Goal: Task Accomplishment & Management: Complete application form

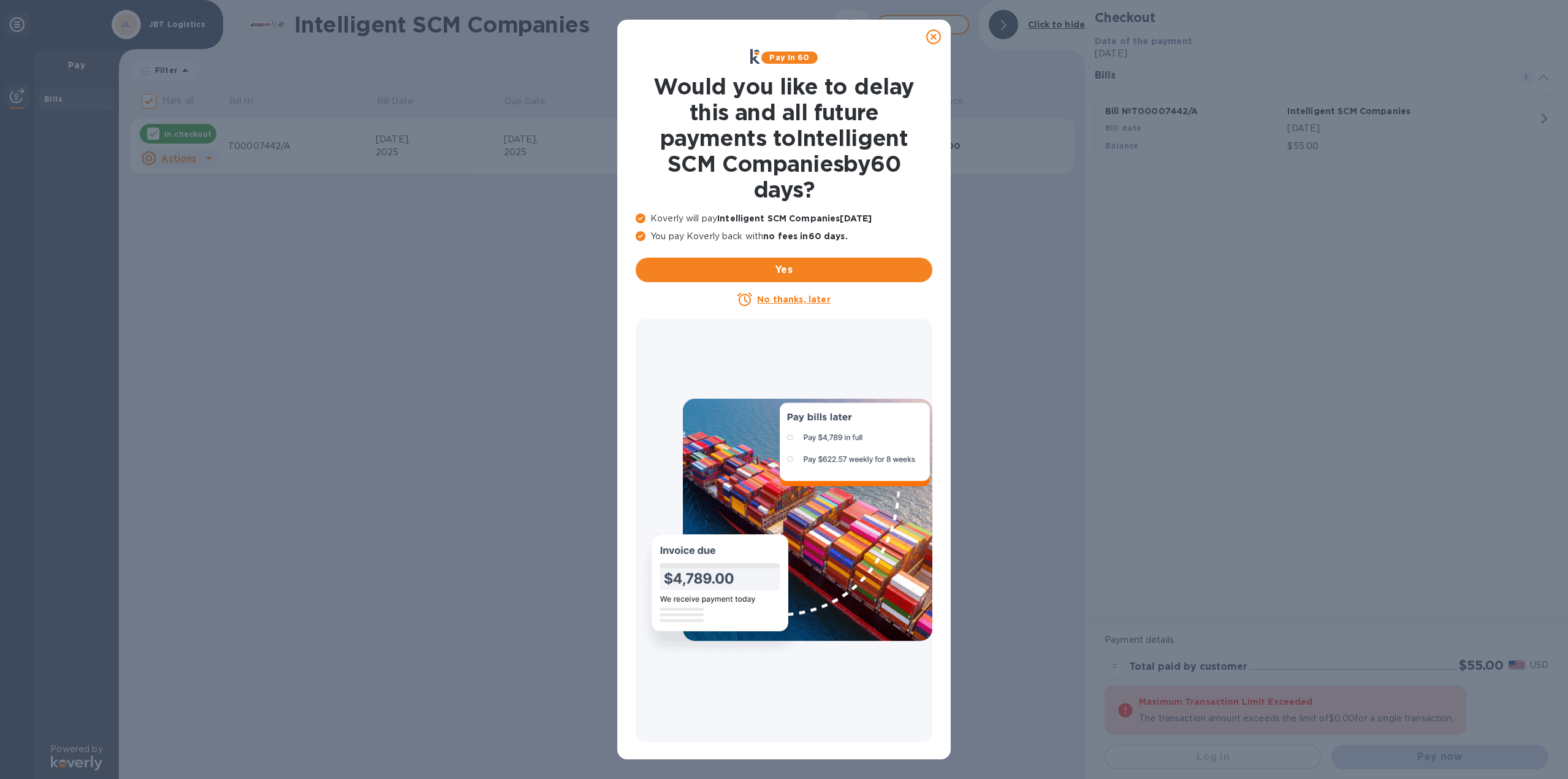
click at [935, 37] on icon at bounding box center [934, 37] width 15 height 15
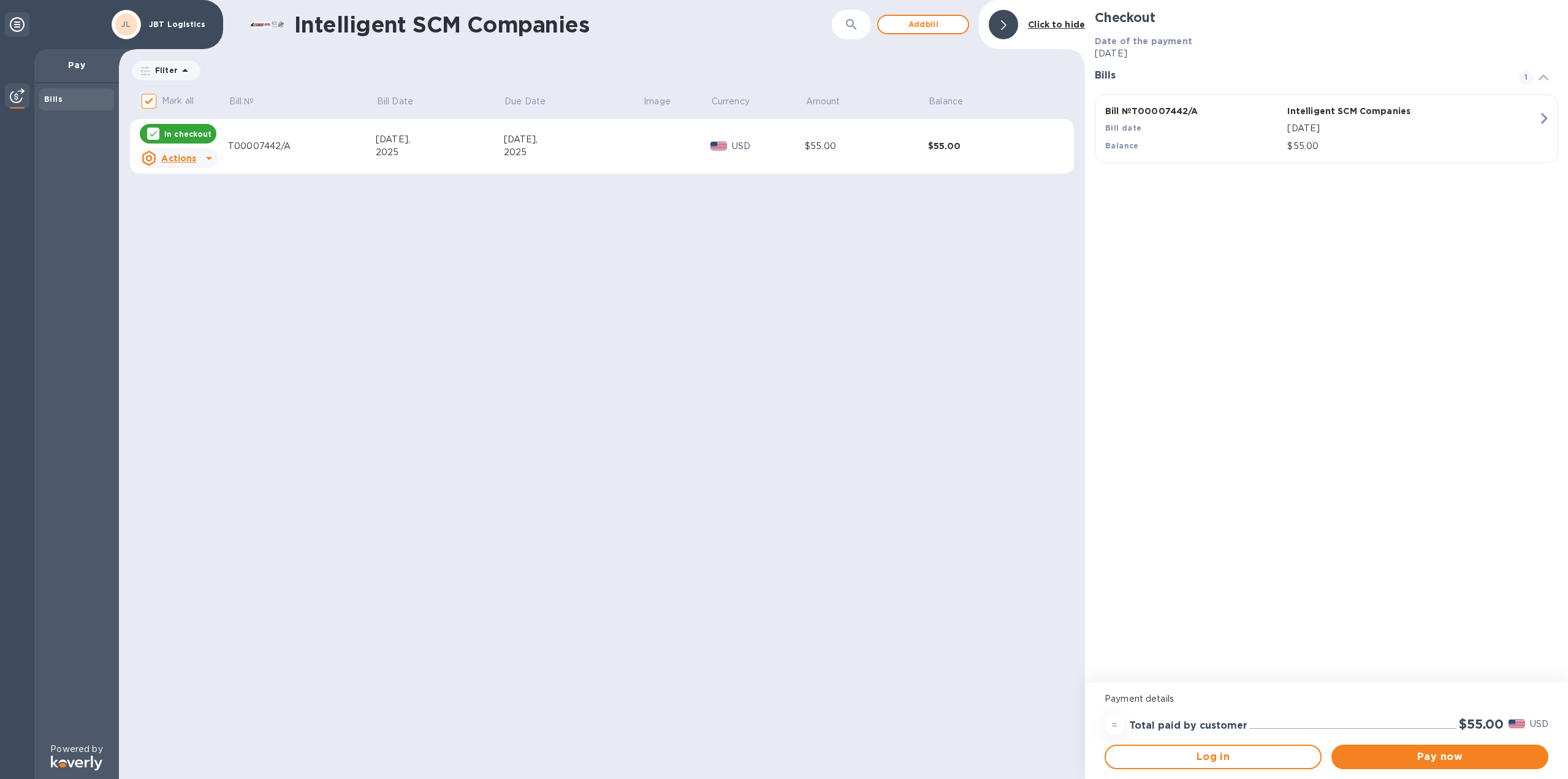
click at [1008, 25] on div at bounding box center [1003, 25] width 30 height 30
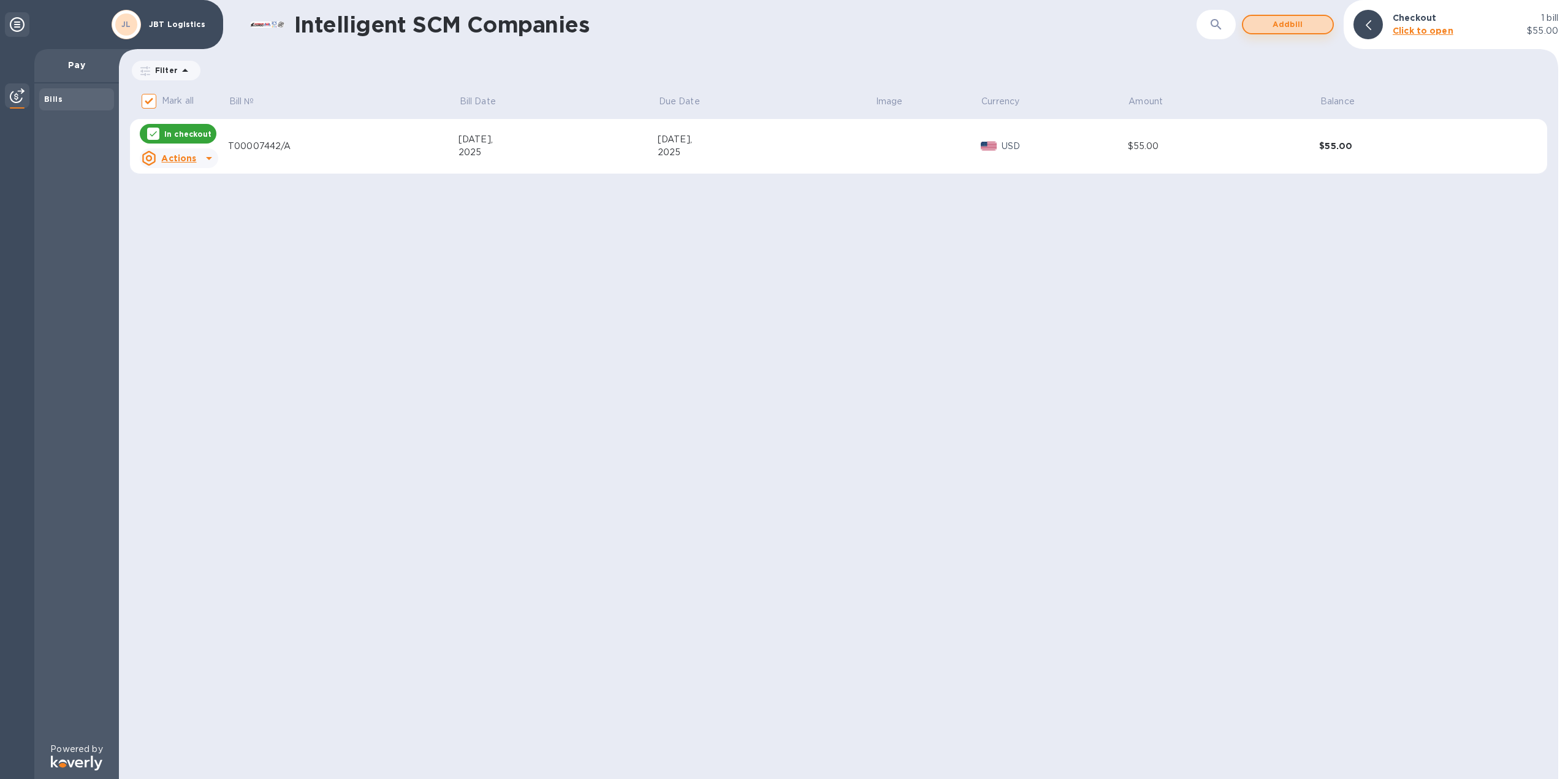
click at [1300, 28] on span "Add bill" at bounding box center [1288, 25] width 70 height 15
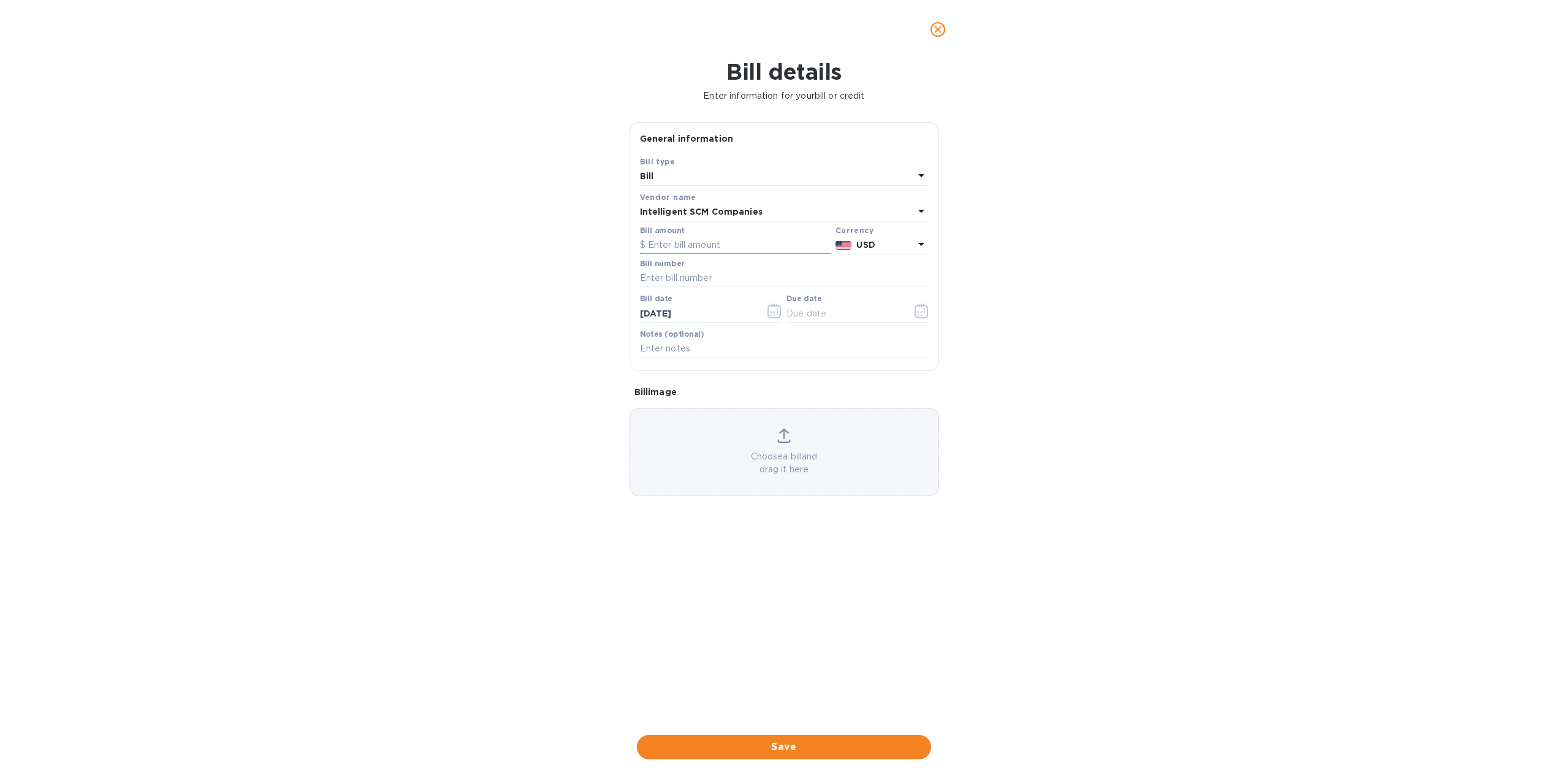
click at [687, 244] on input "text" at bounding box center [736, 245] width 191 height 18
paste input "00007,441"
type input "00007,441"
click at [706, 251] on input "00007,441" at bounding box center [739, 245] width 183 height 18
drag, startPoint x: 707, startPoint y: 249, endPoint x: 601, endPoint y: 248, distance: 106.0
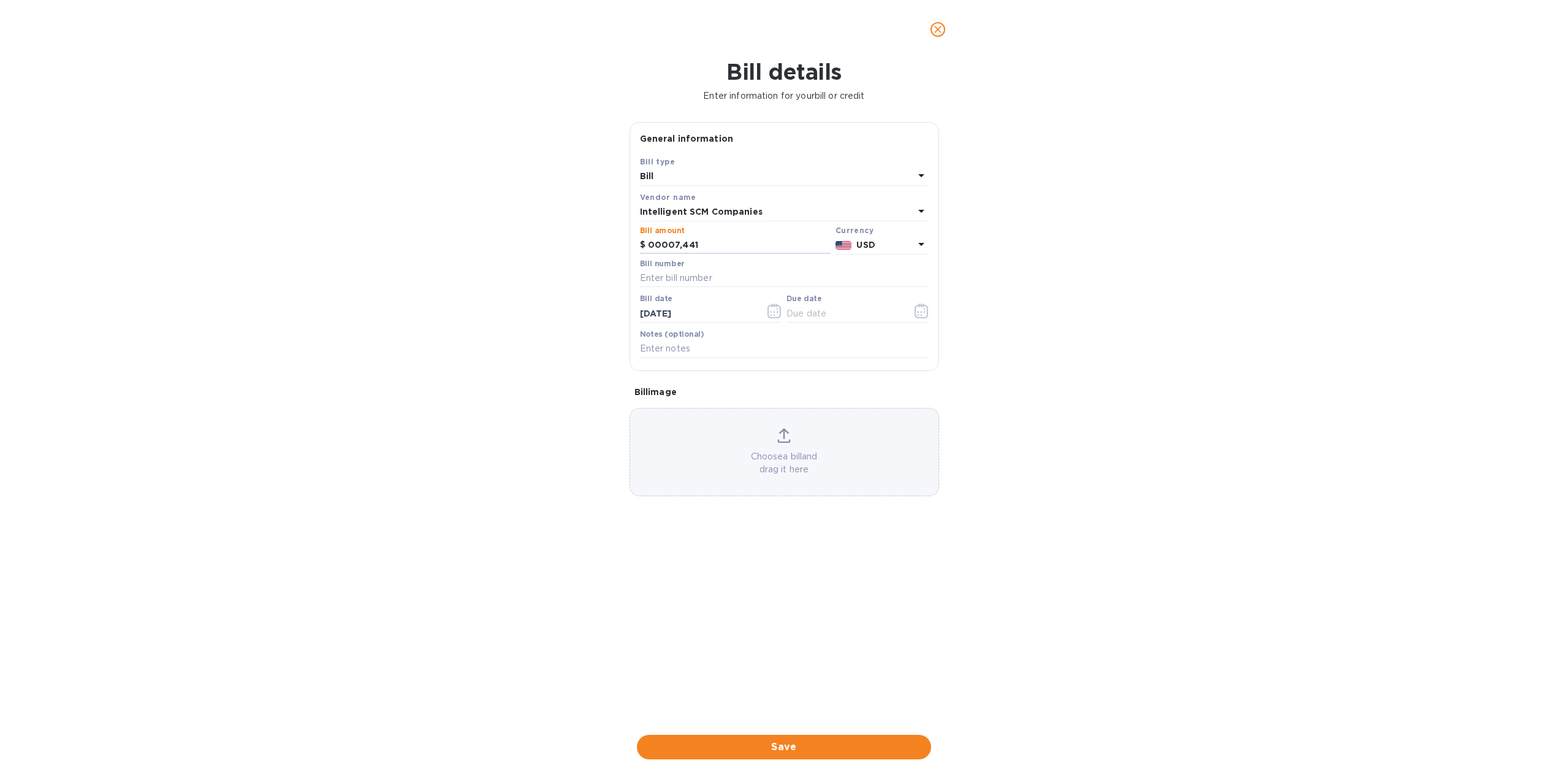
click at [601, 248] on div "Bill details Enter information for your bill or credit General information Save…" at bounding box center [784, 419] width 1568 height 720
click at [728, 248] on input "text" at bounding box center [736, 245] width 191 height 18
type input "345.14"
click at [701, 279] on input "text" at bounding box center [784, 278] width 289 height 18
paste input "T00007441/A"
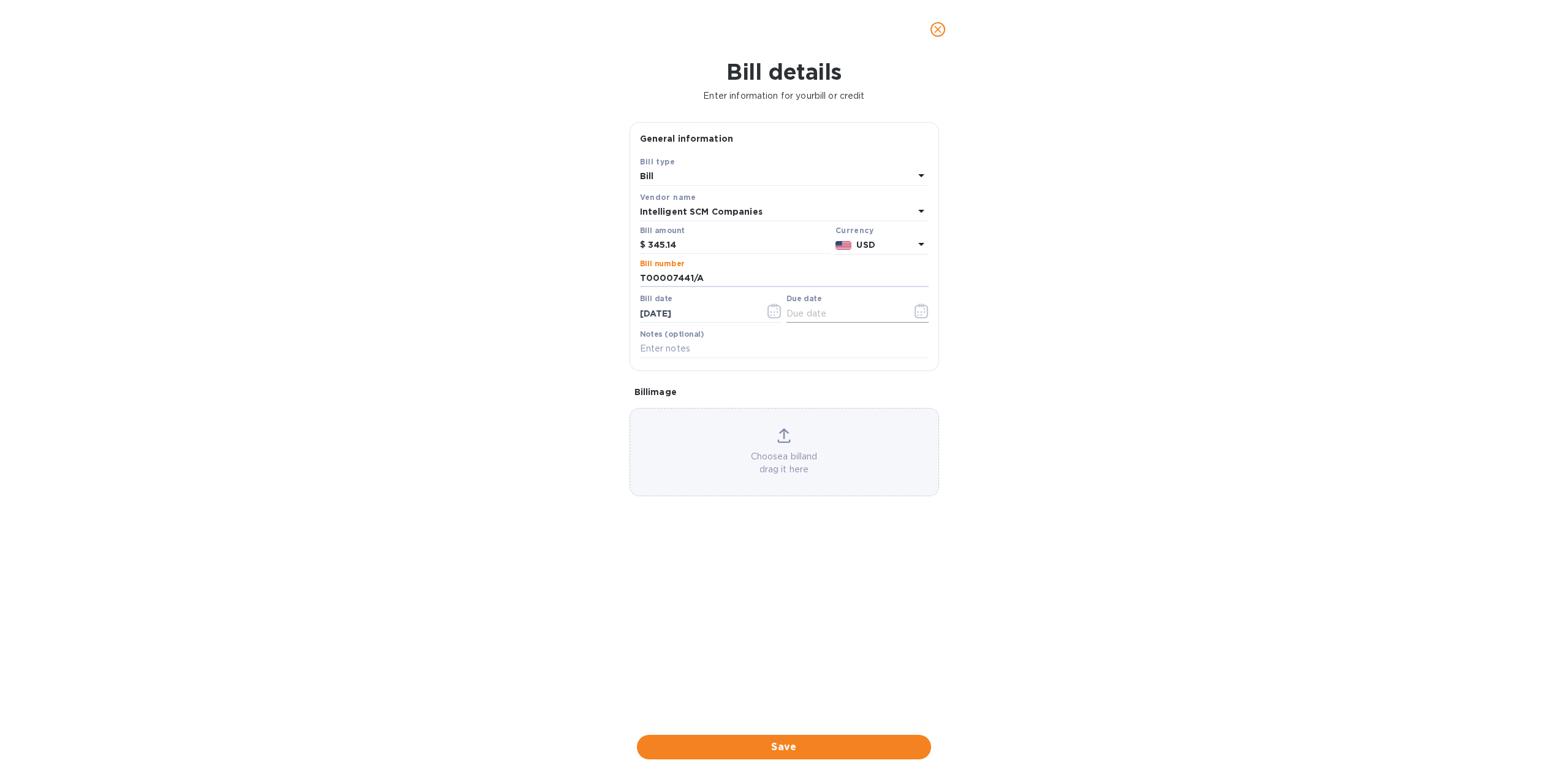
type input "T00007441/A"
click at [921, 314] on icon "button" at bounding box center [922, 311] width 14 height 15
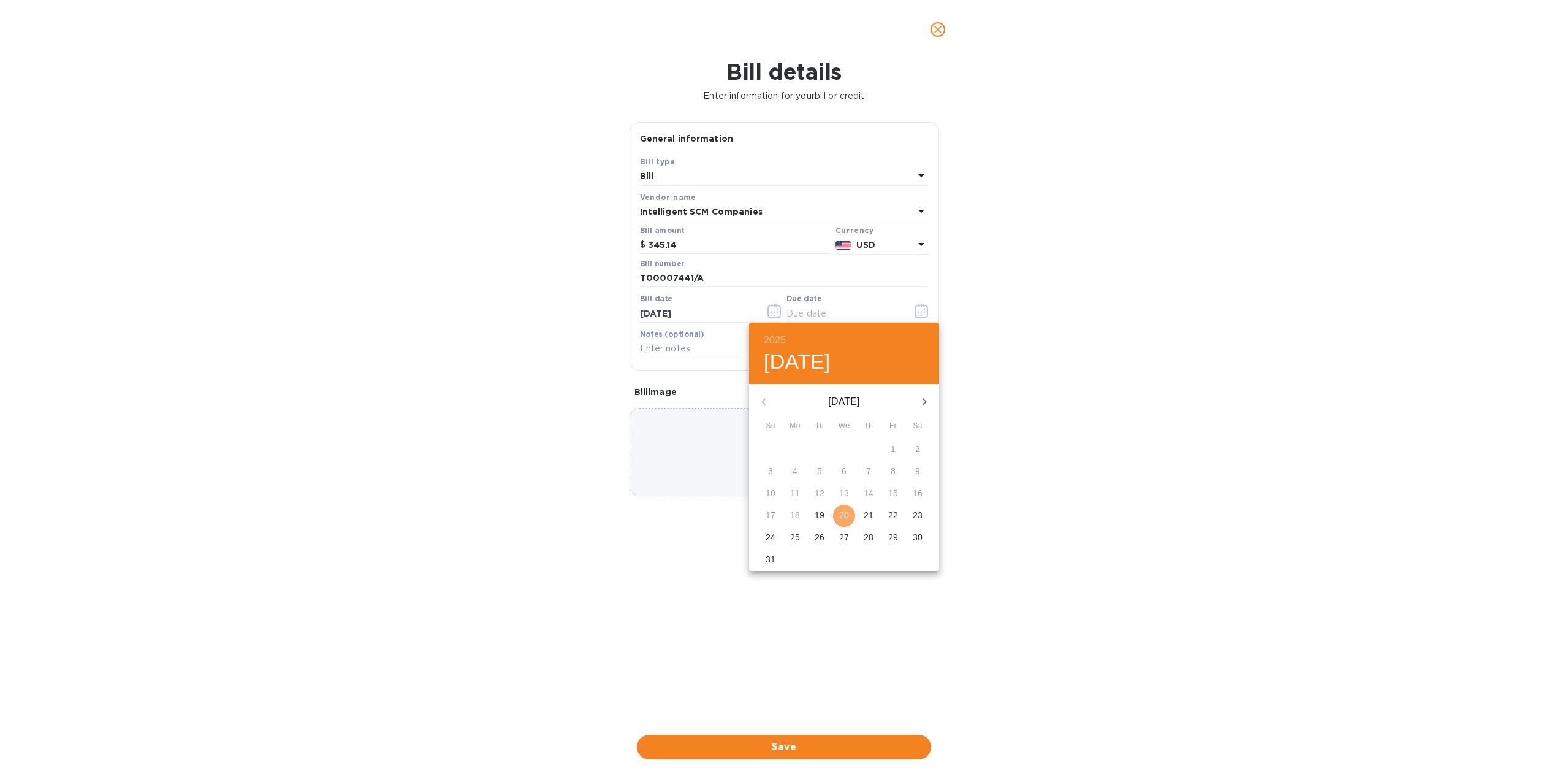
click at [841, 522] on button "20" at bounding box center [844, 516] width 22 height 22
type input "[DATE]"
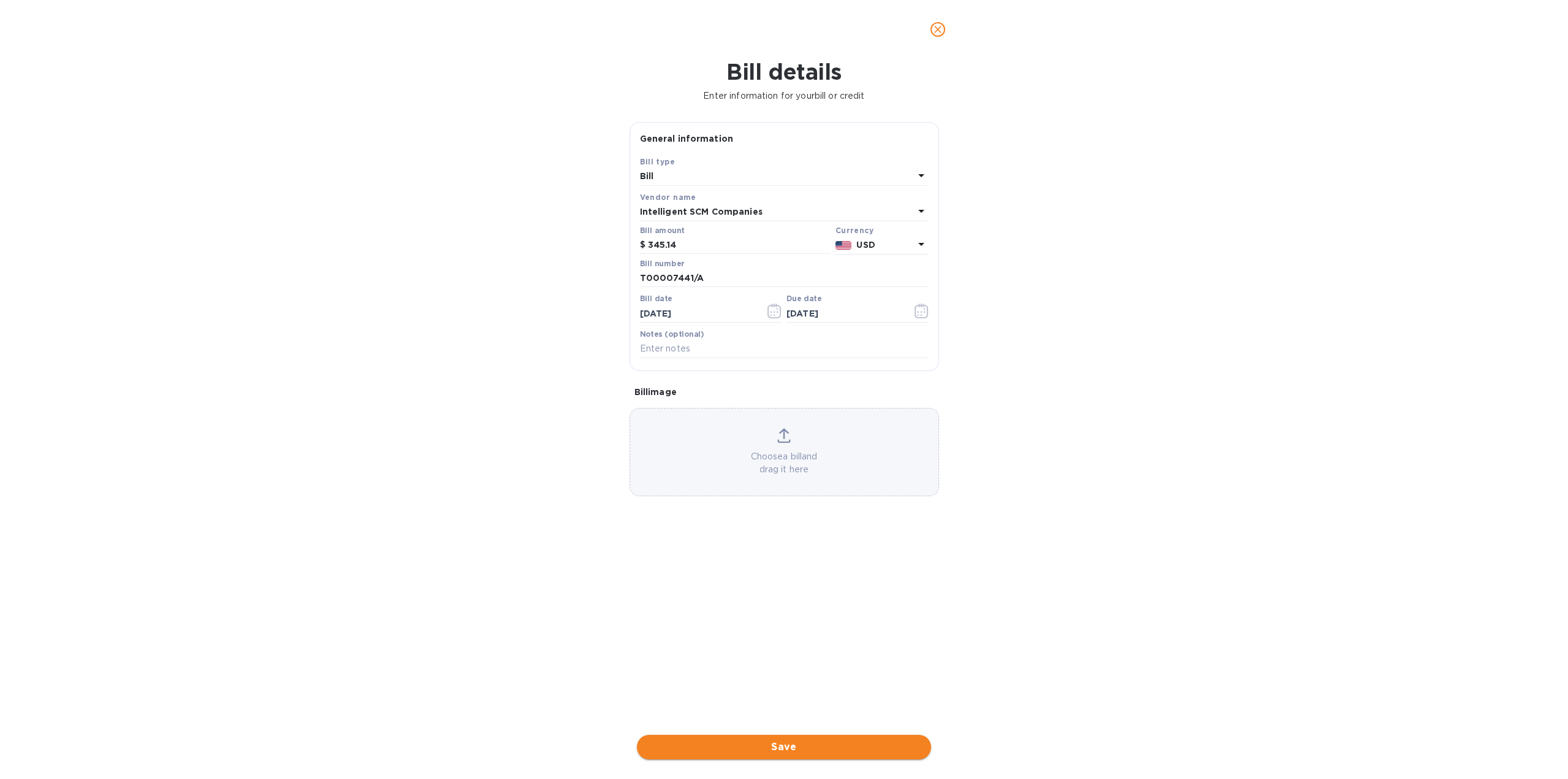
click at [807, 748] on span "Save" at bounding box center [784, 747] width 275 height 15
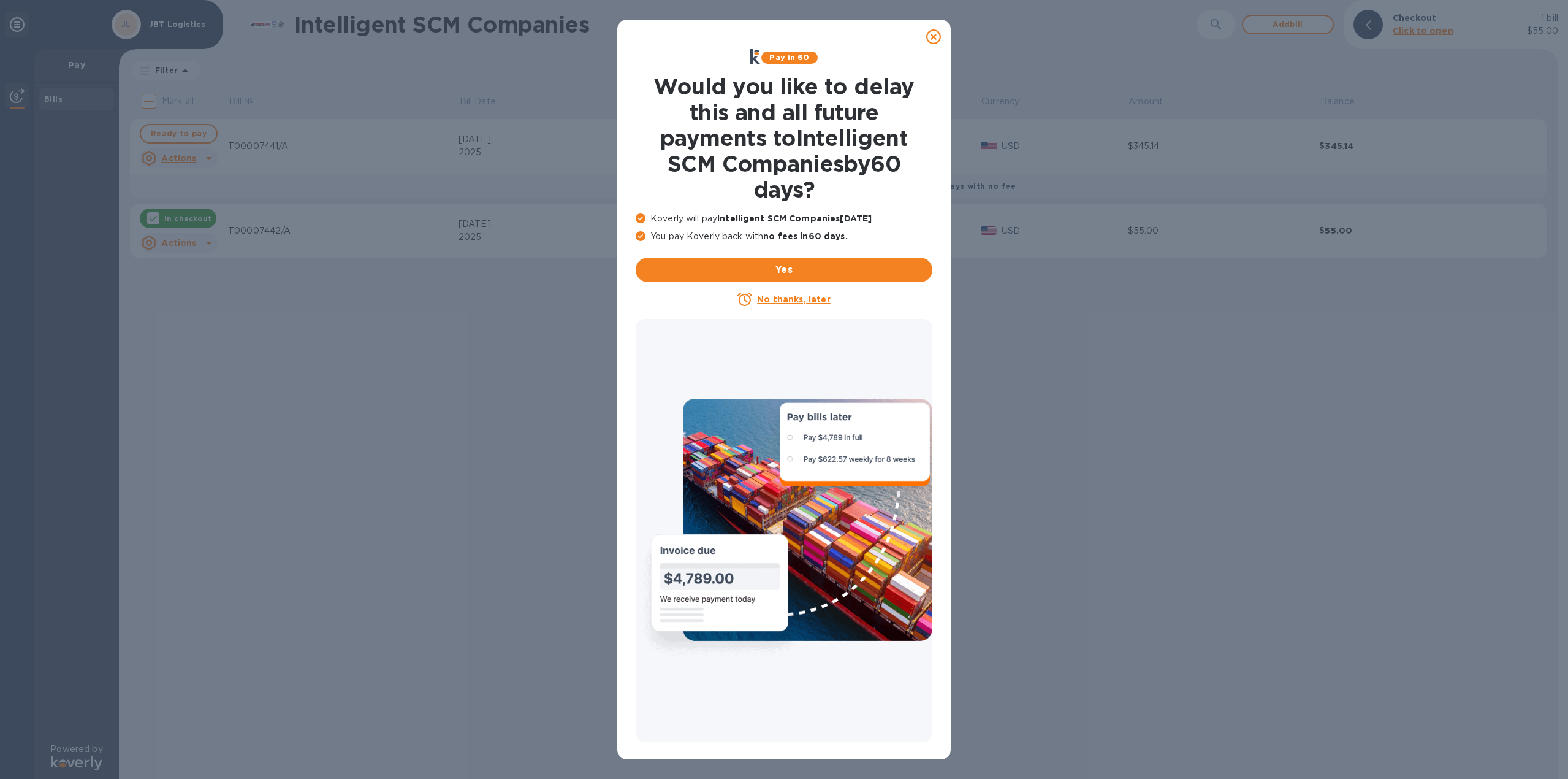
click at [937, 38] on icon at bounding box center [934, 37] width 15 height 15
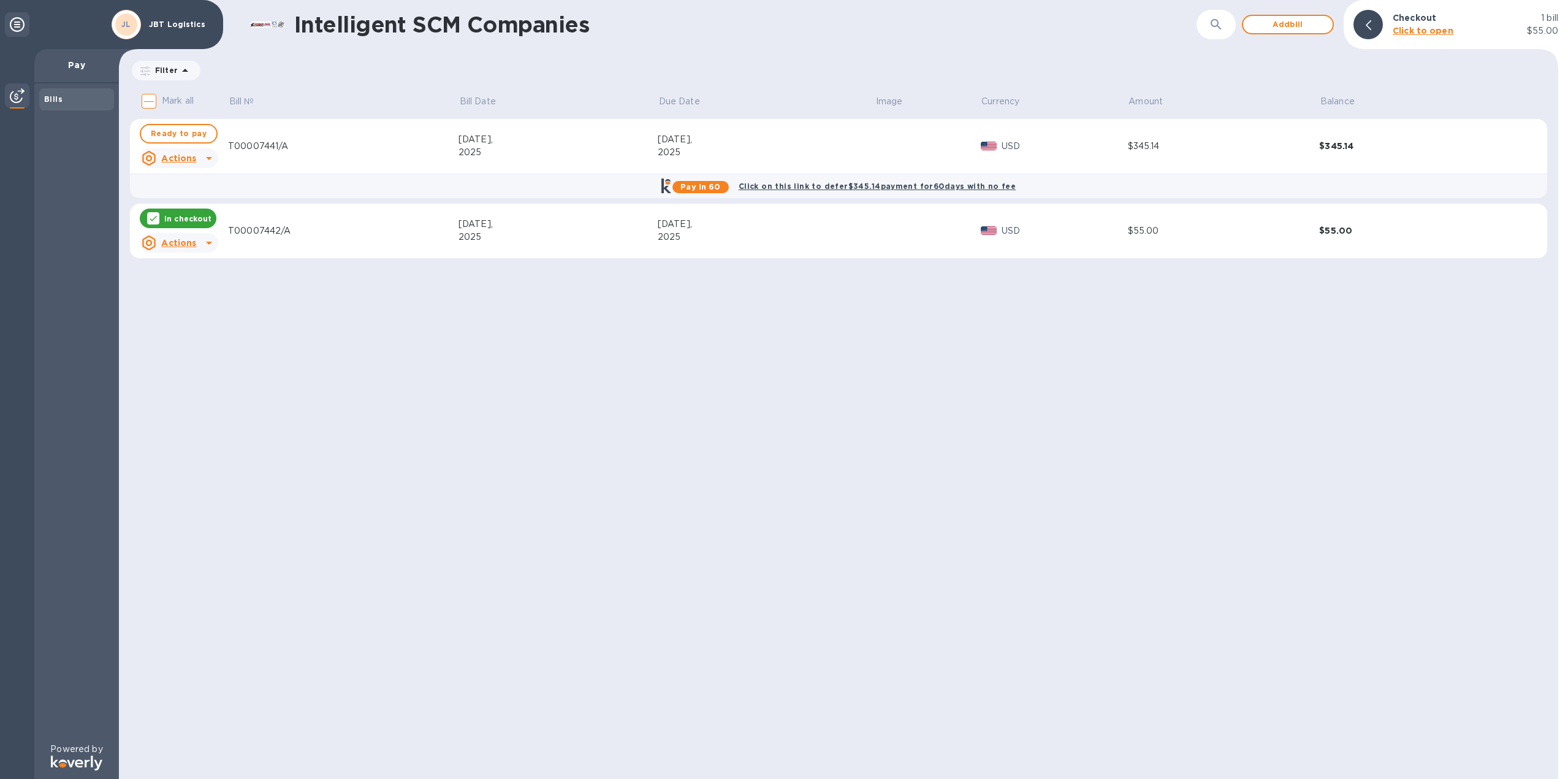
click at [203, 163] on icon at bounding box center [209, 158] width 15 height 15
click at [190, 134] on div at bounding box center [784, 389] width 1568 height 779
click at [196, 136] on span "Ready to pay" at bounding box center [179, 134] width 56 height 15
checkbox input "true"
click at [1285, 25] on span "Add bill" at bounding box center [1288, 25] width 70 height 15
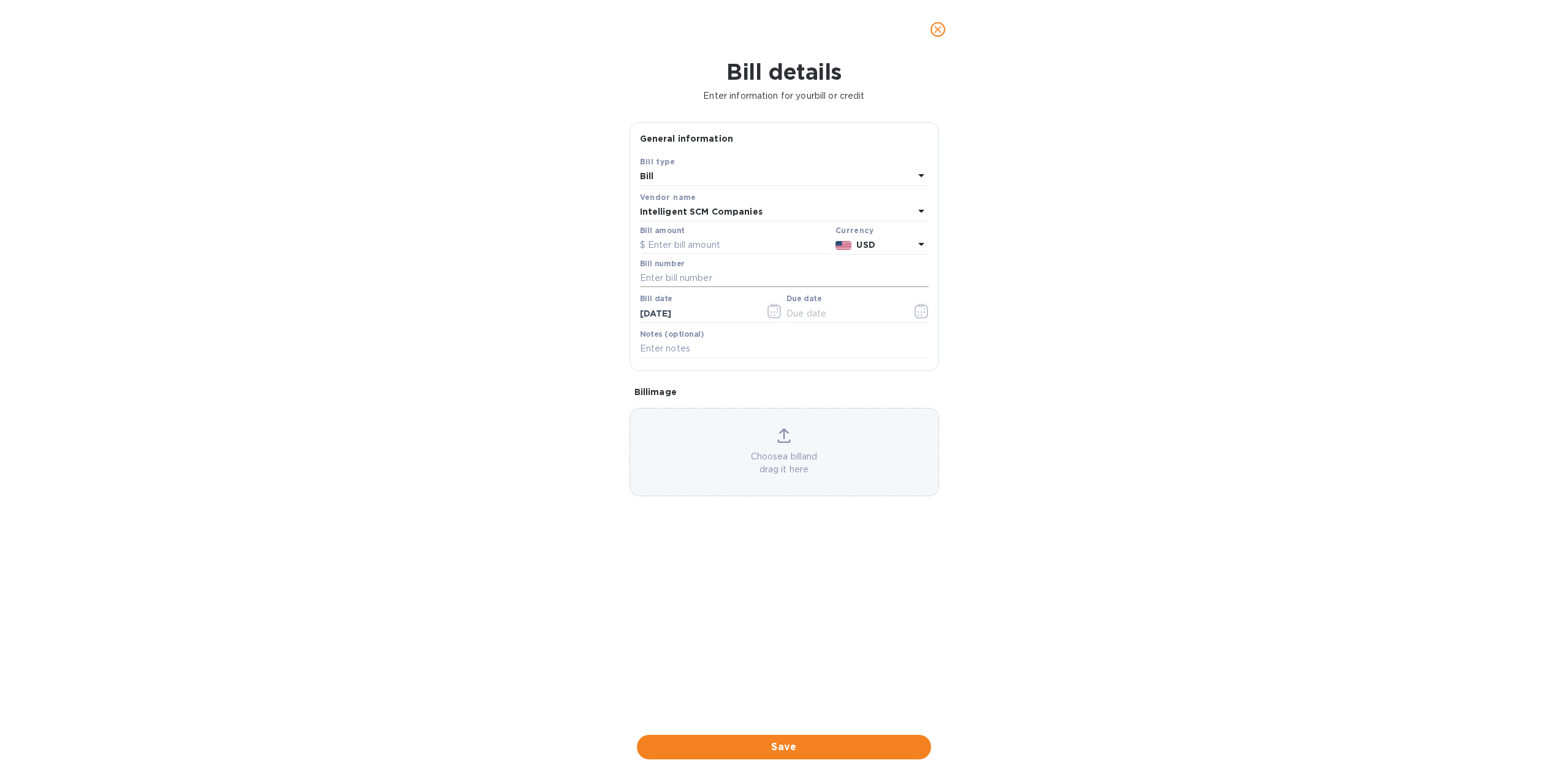
click at [691, 286] on input "text" at bounding box center [784, 278] width 289 height 18
paste input "T00007484"
type input "T00007484"
click at [709, 244] on input "text" at bounding box center [736, 245] width 191 height 18
click at [685, 249] on input "text" at bounding box center [736, 245] width 191 height 18
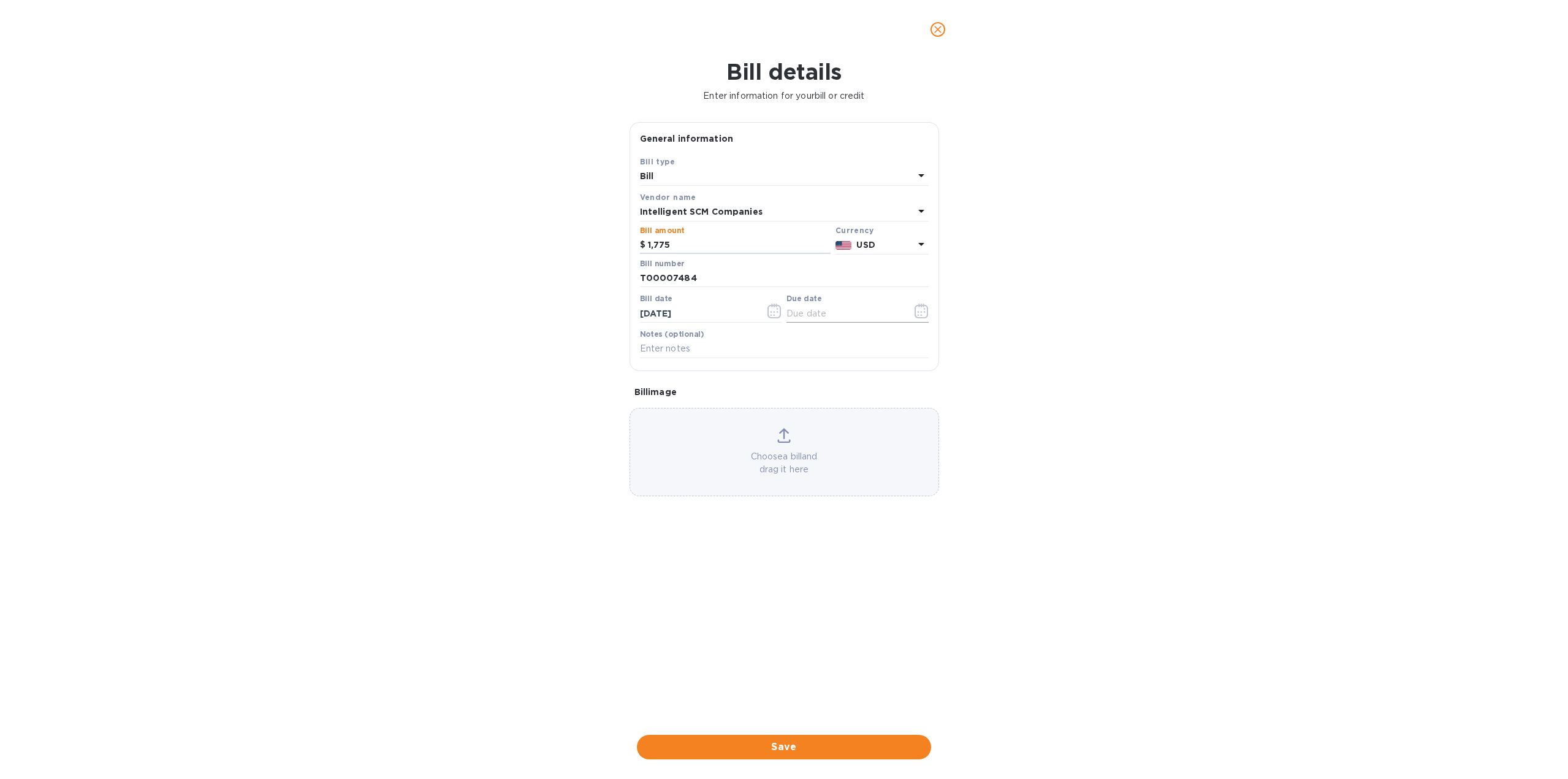
type input "1,775"
click at [841, 312] on input "text" at bounding box center [845, 313] width 116 height 18
click at [924, 306] on icon "button" at bounding box center [922, 311] width 14 height 15
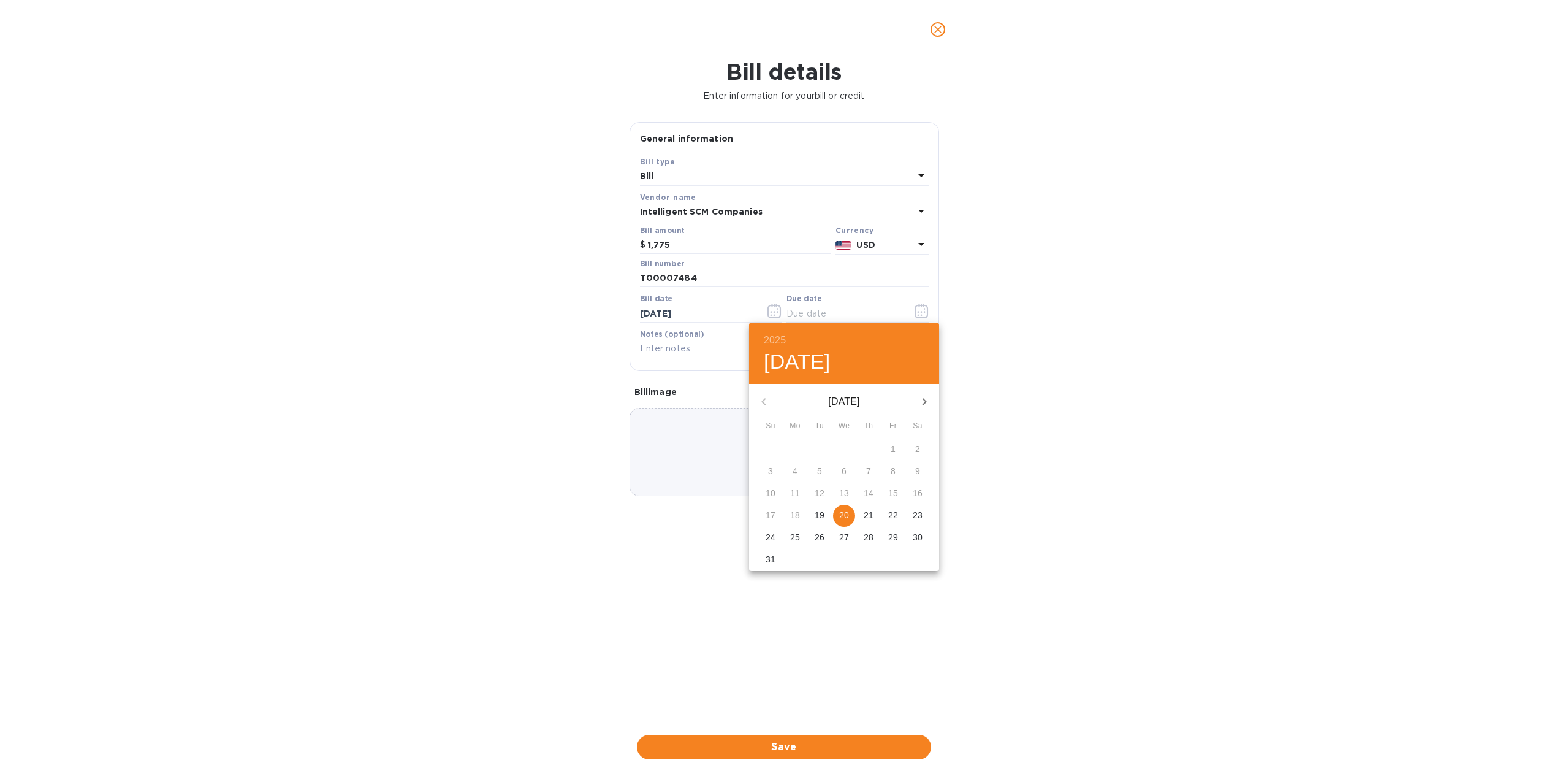
click at [844, 521] on p "20" at bounding box center [844, 515] width 10 height 12
type input "[DATE]"
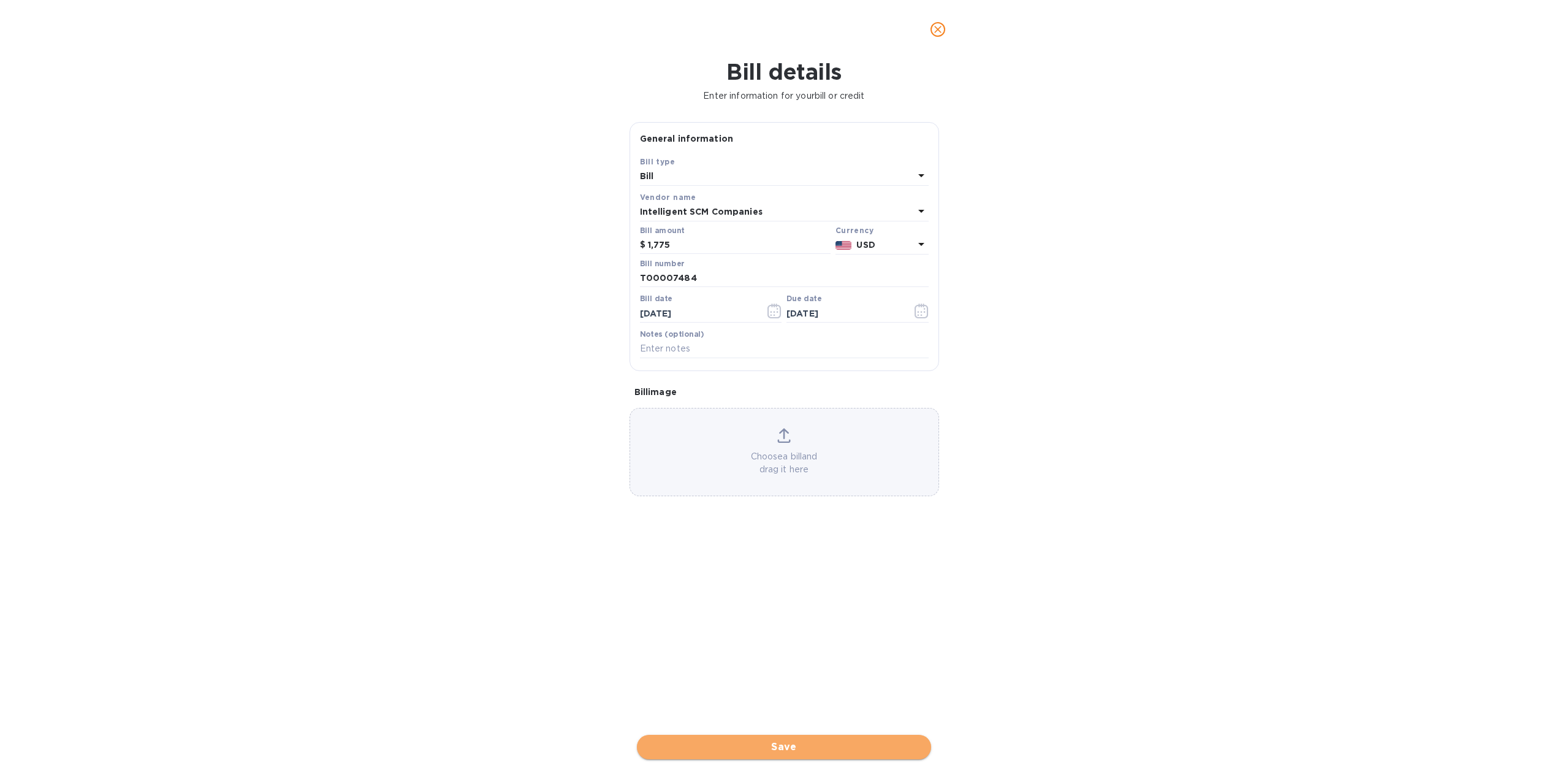
click at [774, 738] on button "Save" at bounding box center [784, 747] width 294 height 25
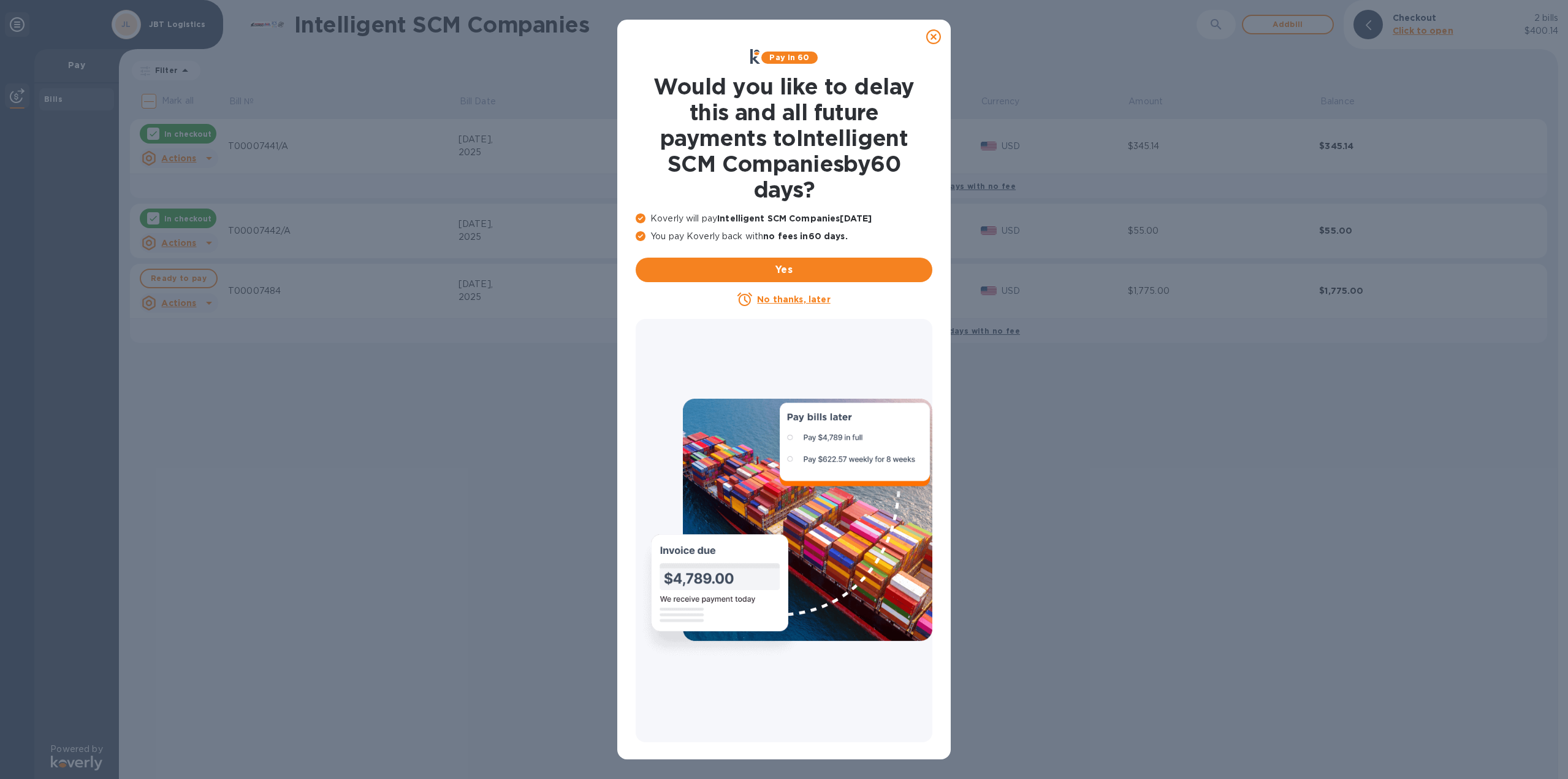
click at [933, 39] on icon at bounding box center [934, 37] width 15 height 15
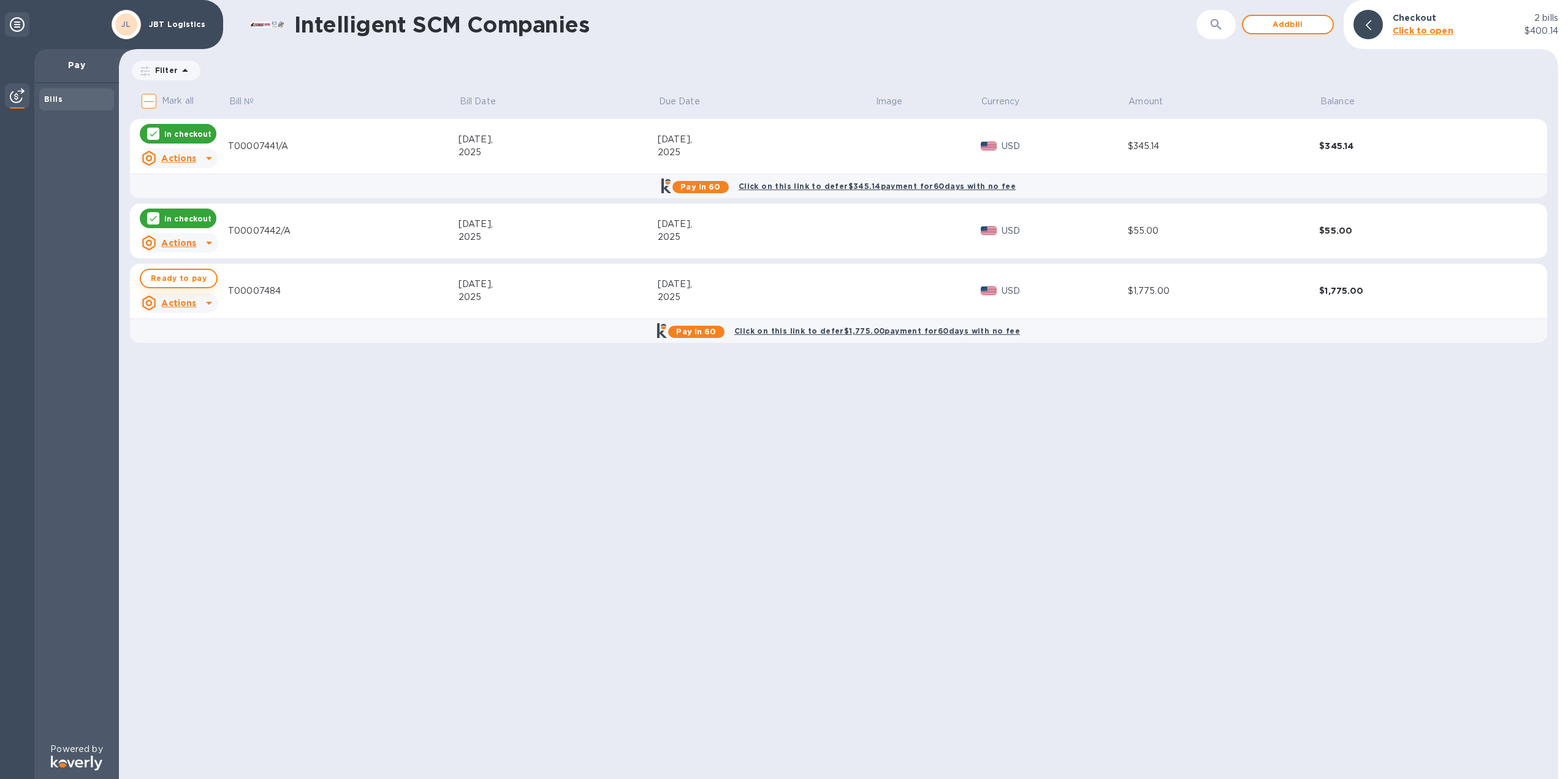
click at [183, 278] on span "Ready to pay" at bounding box center [179, 278] width 56 height 15
checkbox input "true"
click at [1307, 24] on span "Add bill" at bounding box center [1288, 25] width 70 height 15
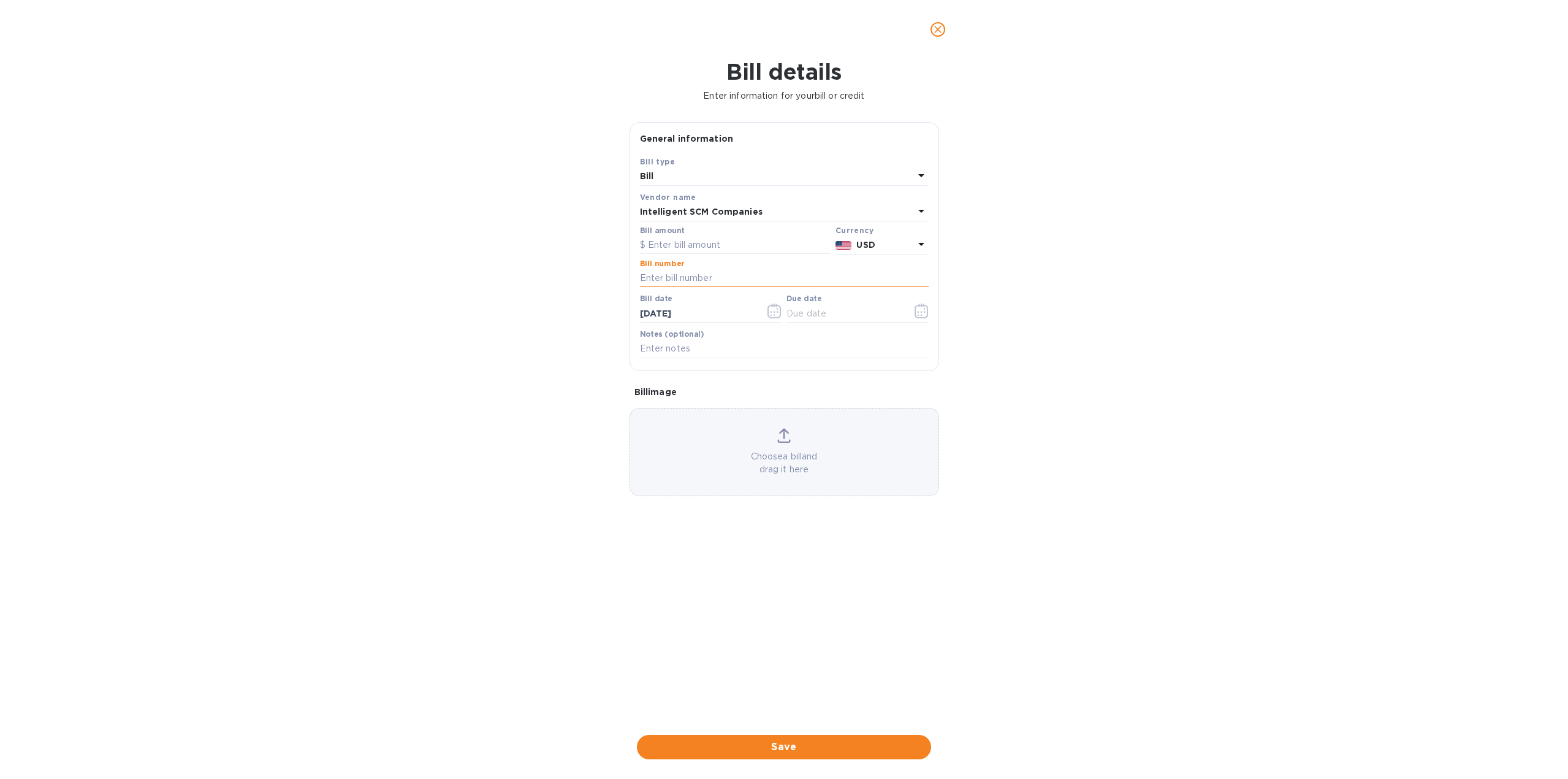
click at [683, 276] on input "text" at bounding box center [784, 278] width 289 height 18
paste input "T00007485"
type input "T00007485"
click at [680, 239] on input "text" at bounding box center [736, 245] width 191 height 18
type input "1,775"
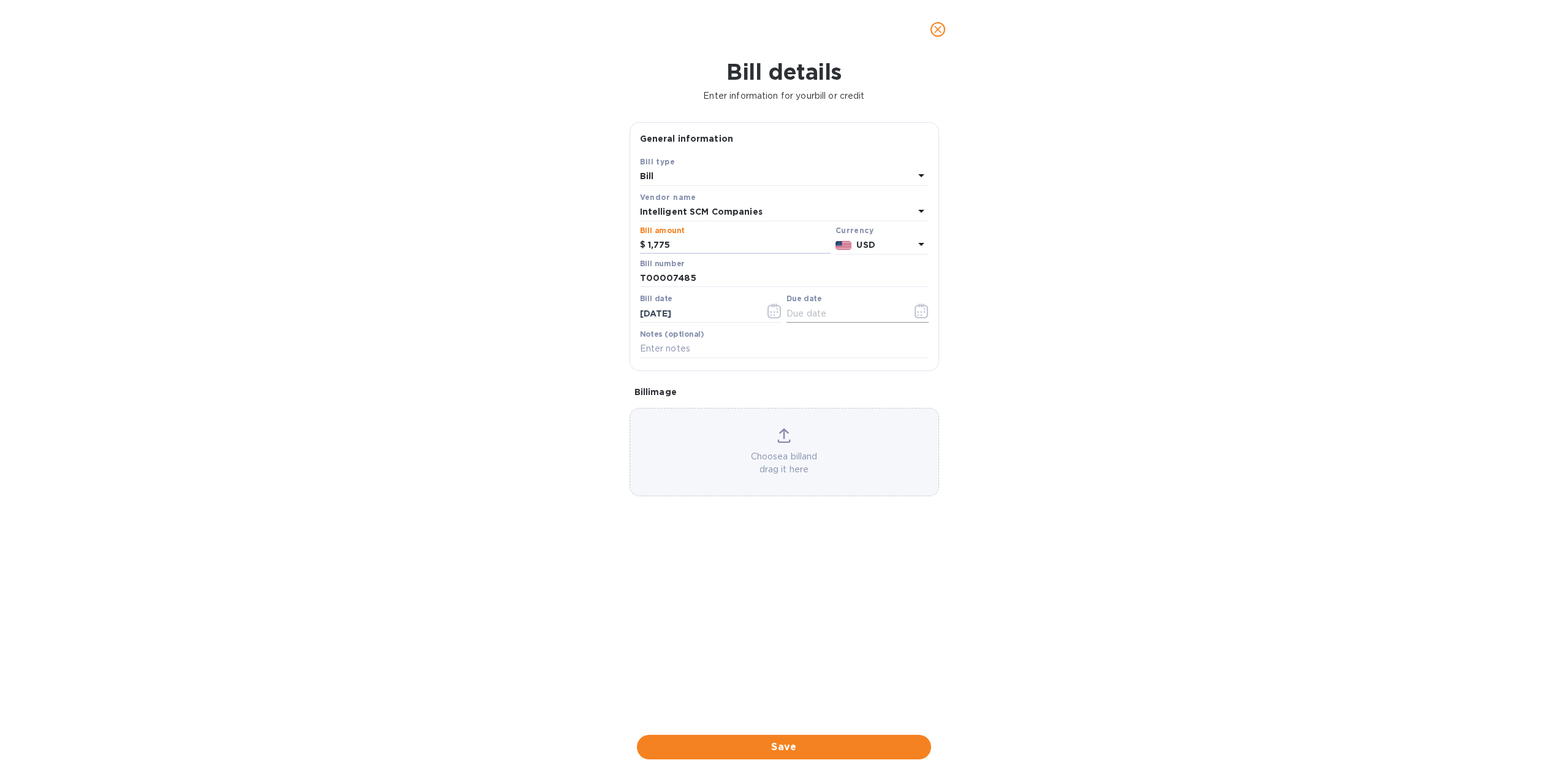
click at [822, 313] on input "text" at bounding box center [845, 313] width 116 height 18
click at [918, 304] on icon "button" at bounding box center [922, 311] width 14 height 15
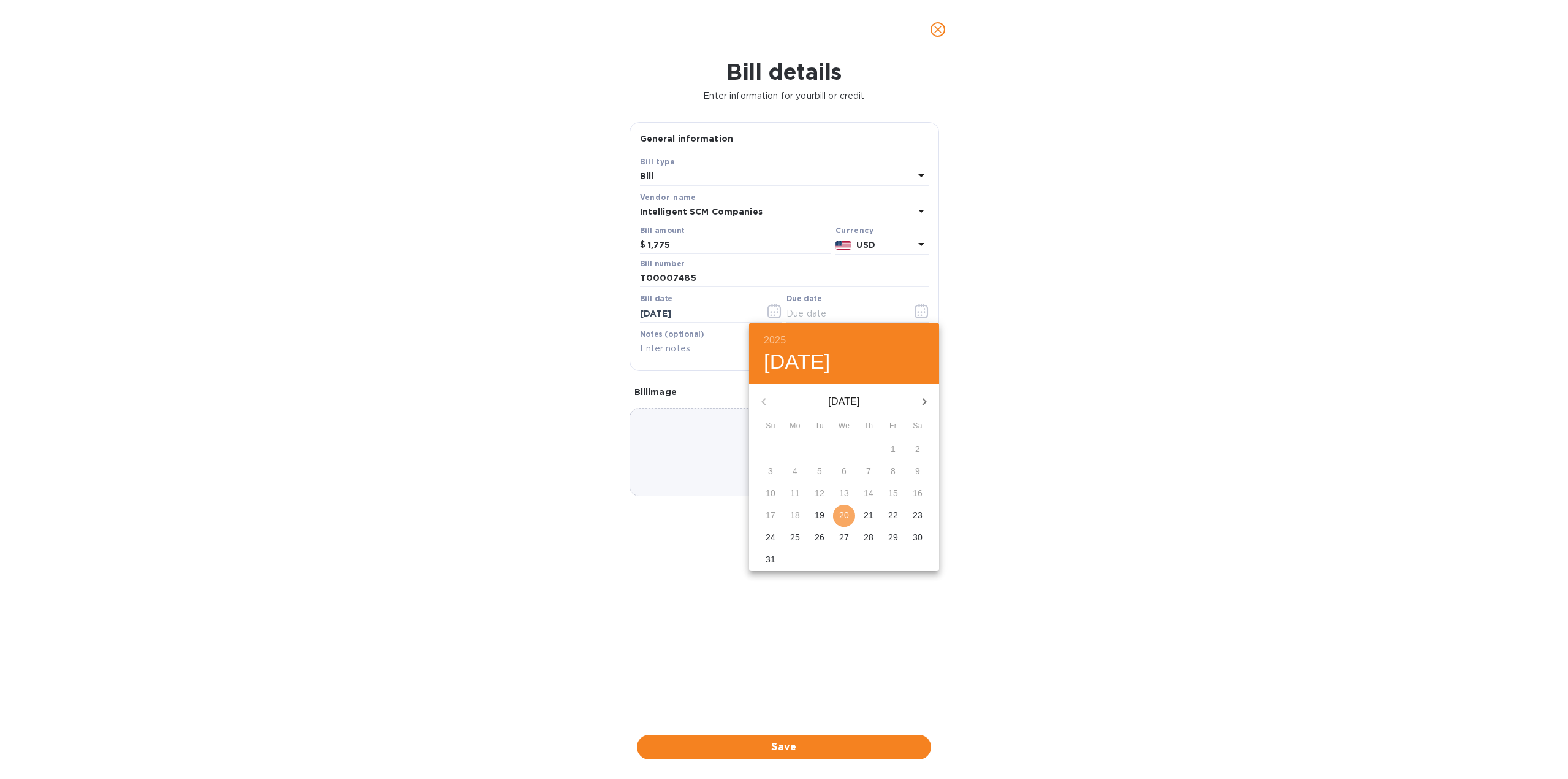
click at [845, 522] on button "20" at bounding box center [844, 516] width 22 height 22
type input "[DATE]"
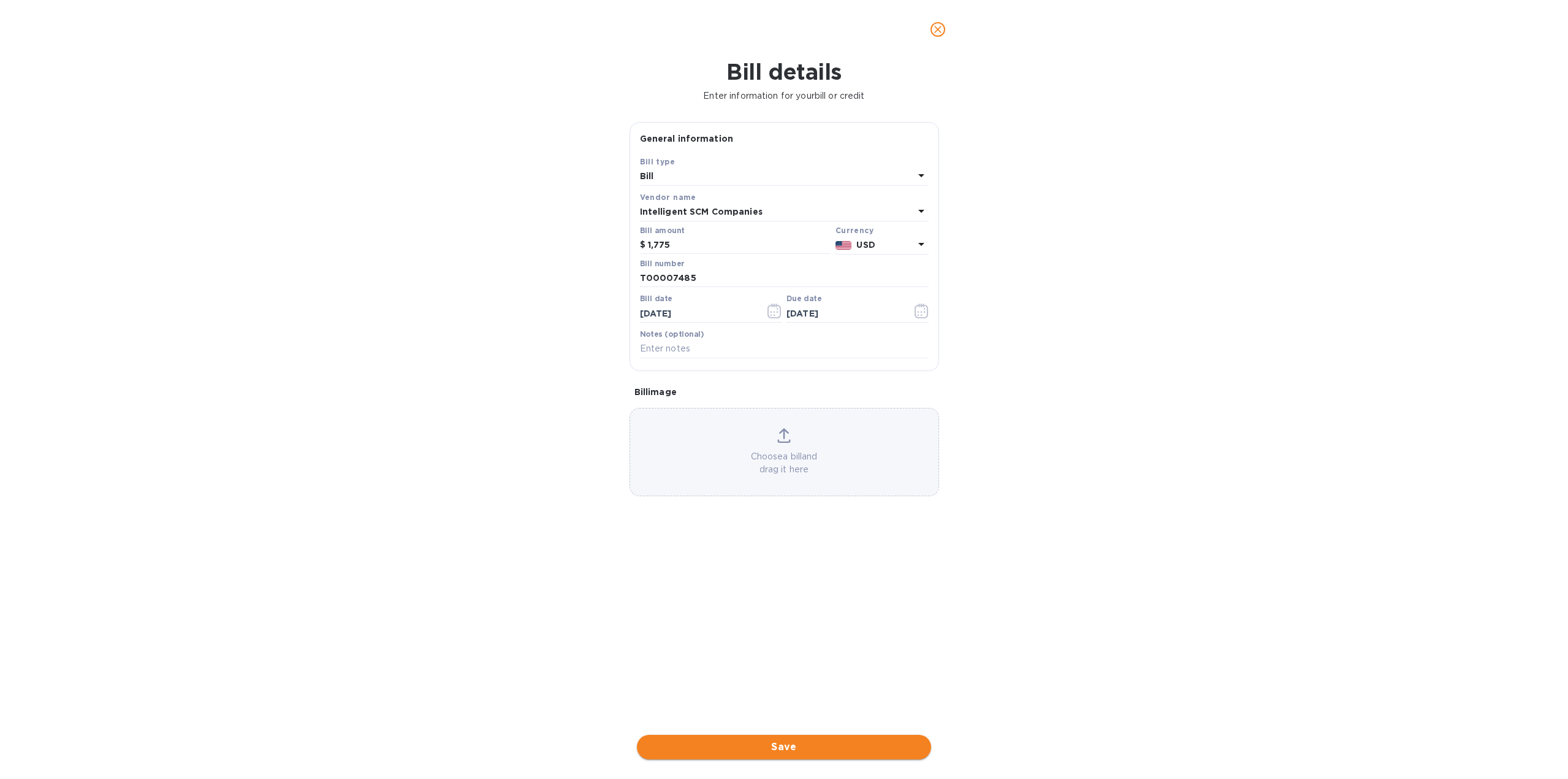
click at [774, 749] on span "Save" at bounding box center [784, 747] width 275 height 15
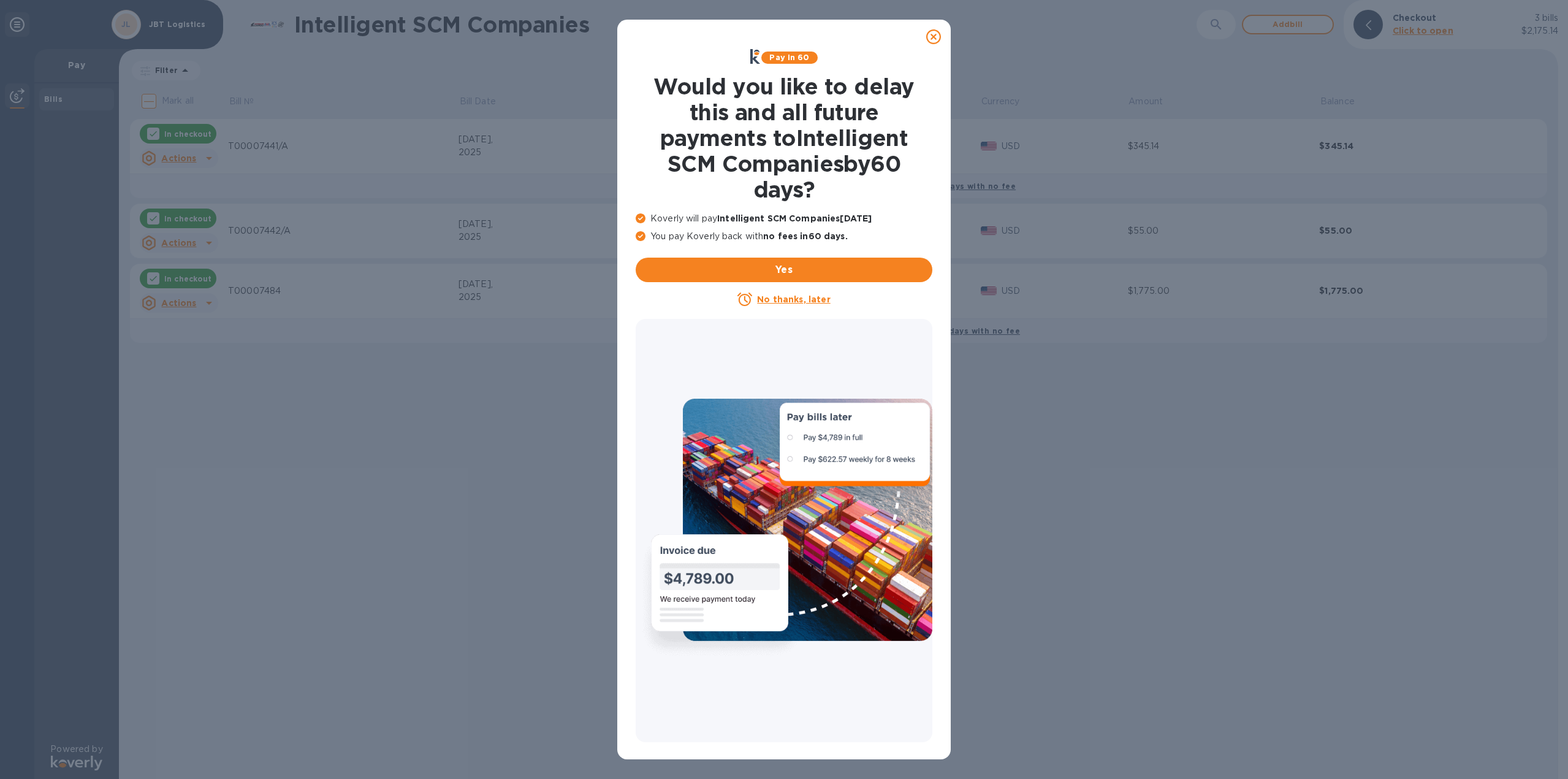
click at [937, 37] on icon at bounding box center [934, 37] width 15 height 15
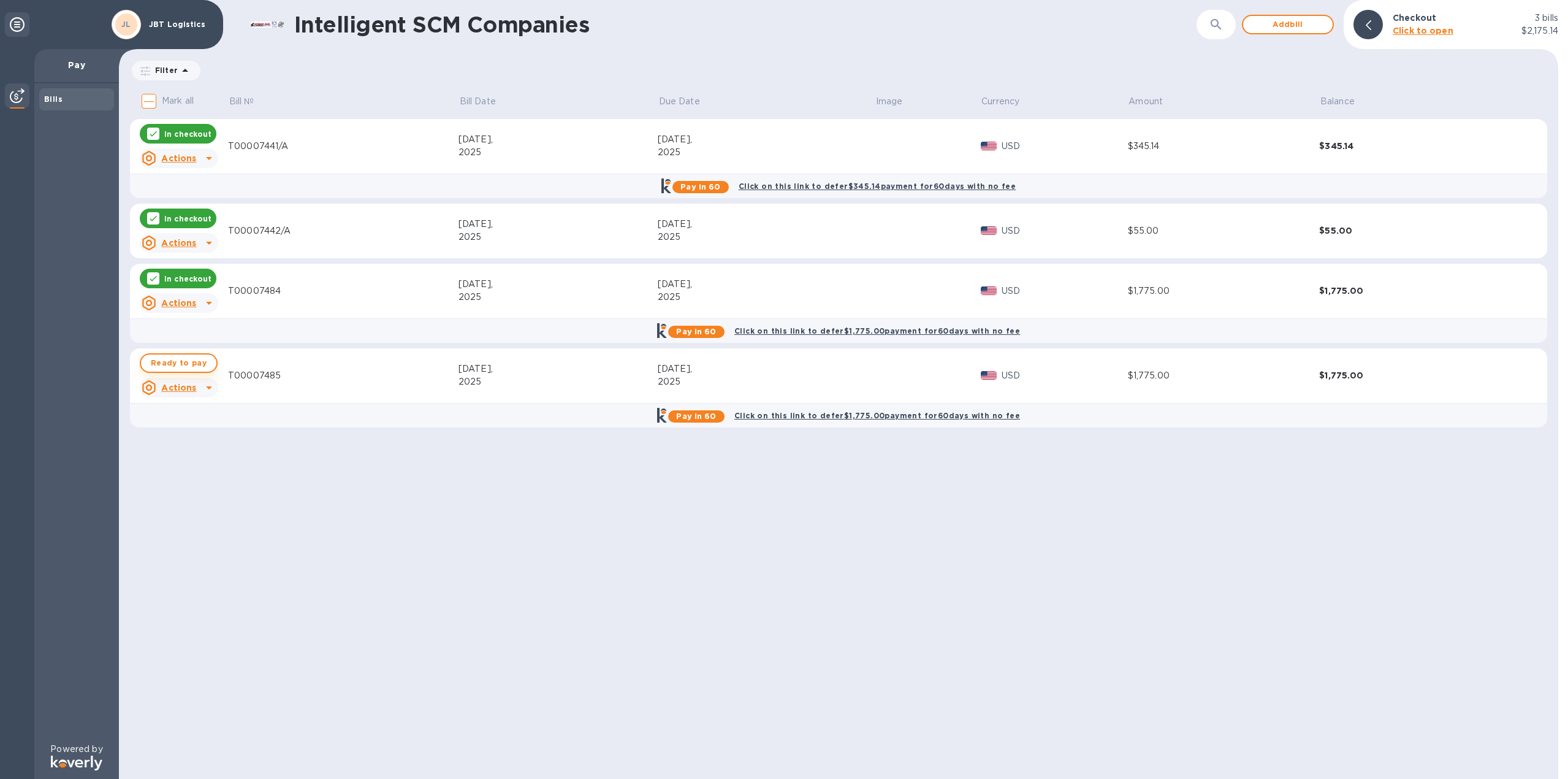
click at [187, 356] on span "Ready to pay" at bounding box center [179, 363] width 56 height 15
checkbox input "true"
drag, startPoint x: 1289, startPoint y: 36, endPoint x: 1293, endPoint y: 31, distance: 6.4
click at [1290, 33] on div "Intelligent SCM Companies ​ Add bill Checkout 4 bills Click to open $3,950.14" at bounding box center [838, 25] width 1439 height 49
click at [1293, 30] on span "Add bill" at bounding box center [1288, 25] width 70 height 15
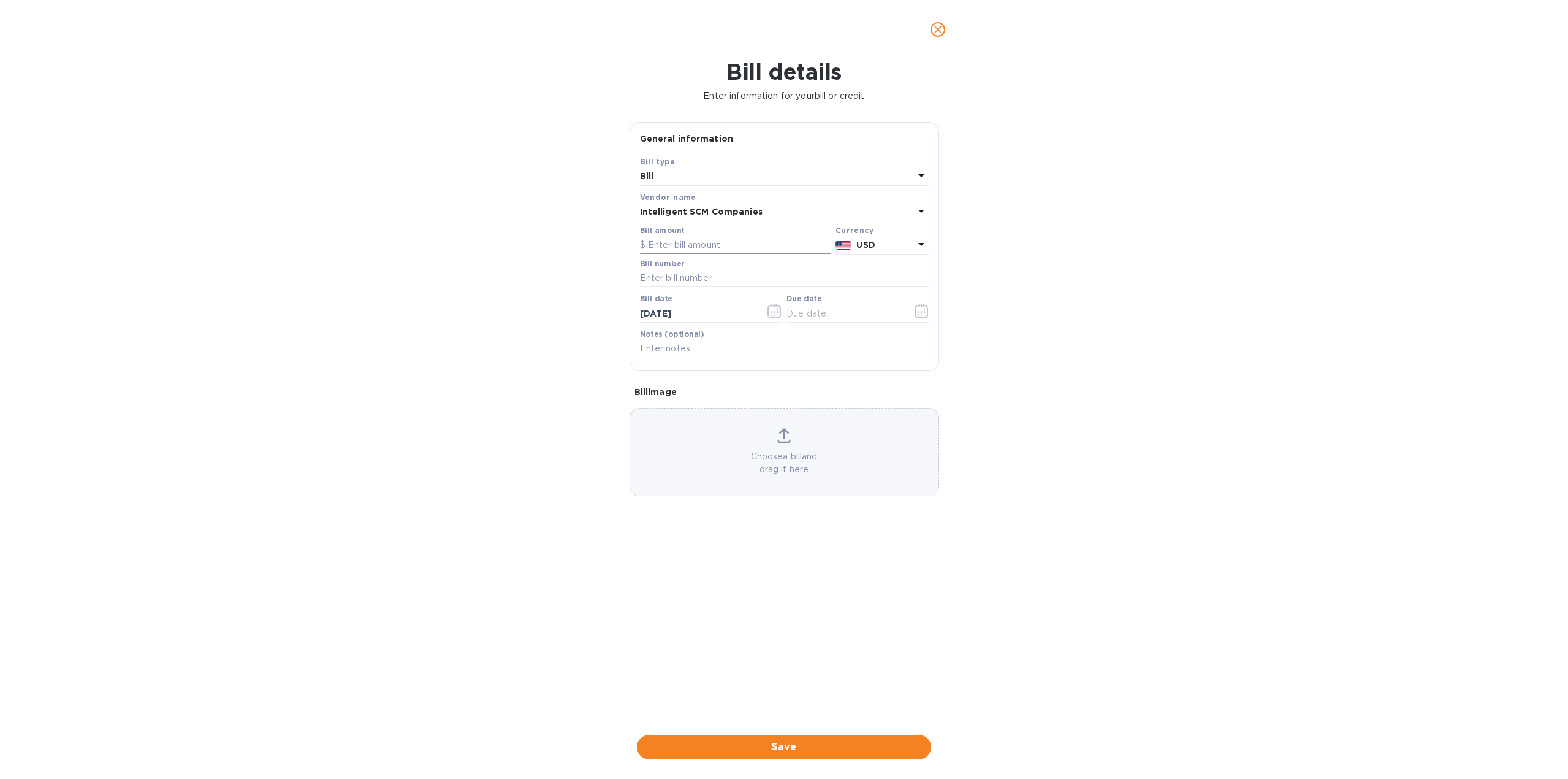
click at [713, 251] on input "text" at bounding box center [736, 245] width 191 height 18
type input "1,775"
click at [699, 280] on input "text" at bounding box center [784, 278] width 289 height 18
paste input "T00007486"
type input "T00007486"
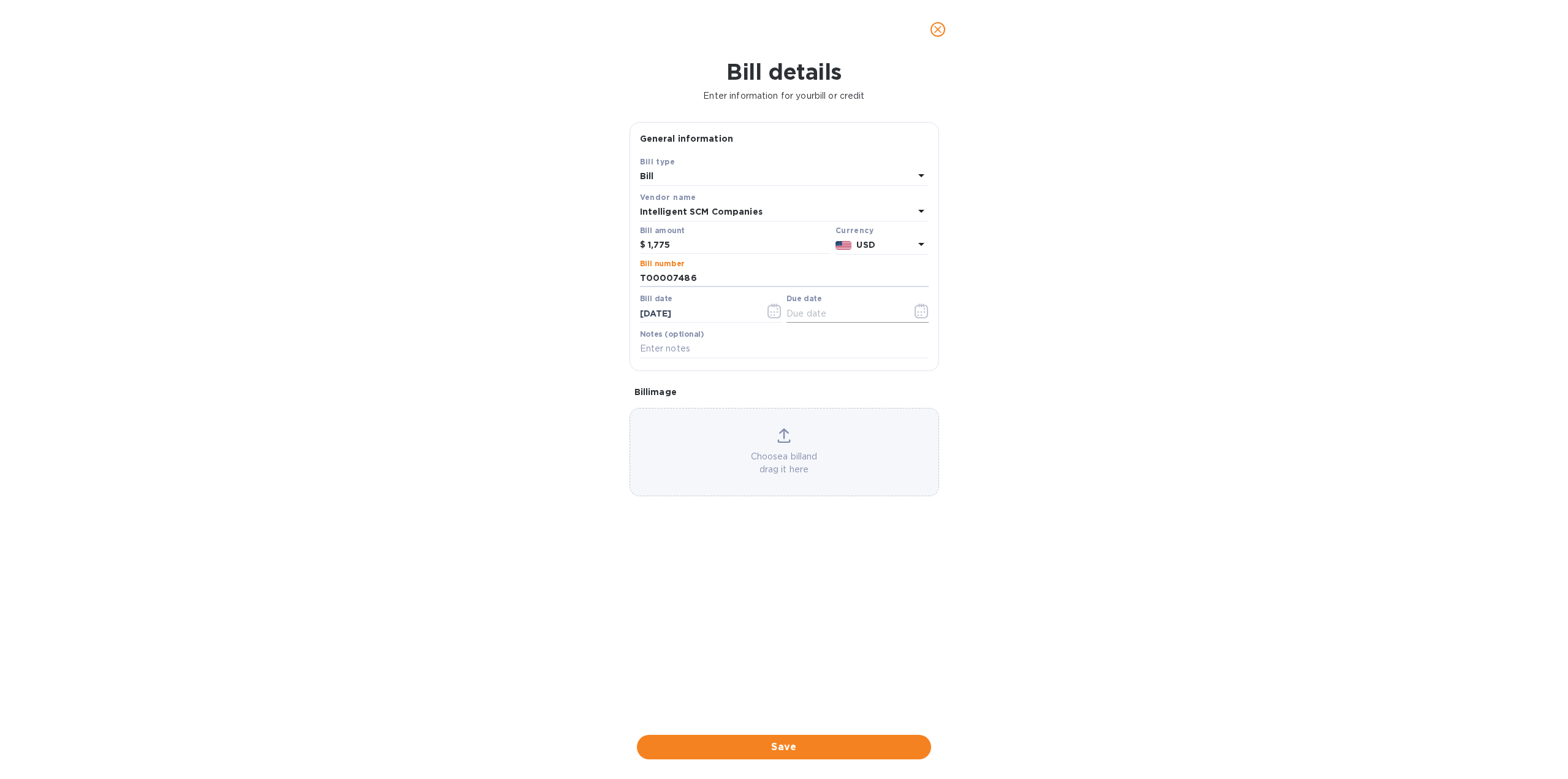
click at [919, 310] on icon "button" at bounding box center [922, 311] width 14 height 15
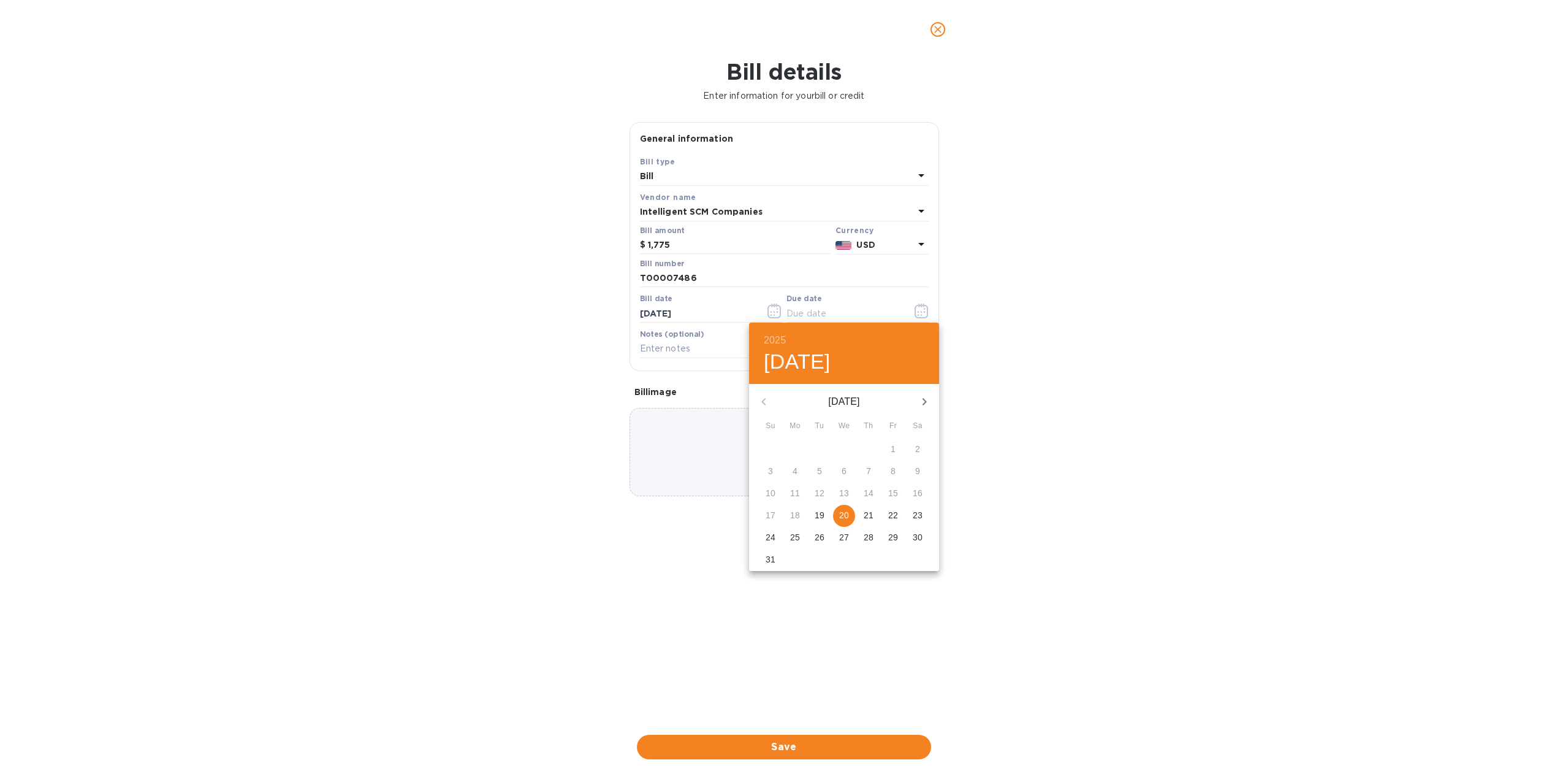
click at [842, 510] on p "20" at bounding box center [844, 515] width 10 height 12
type input "[DATE]"
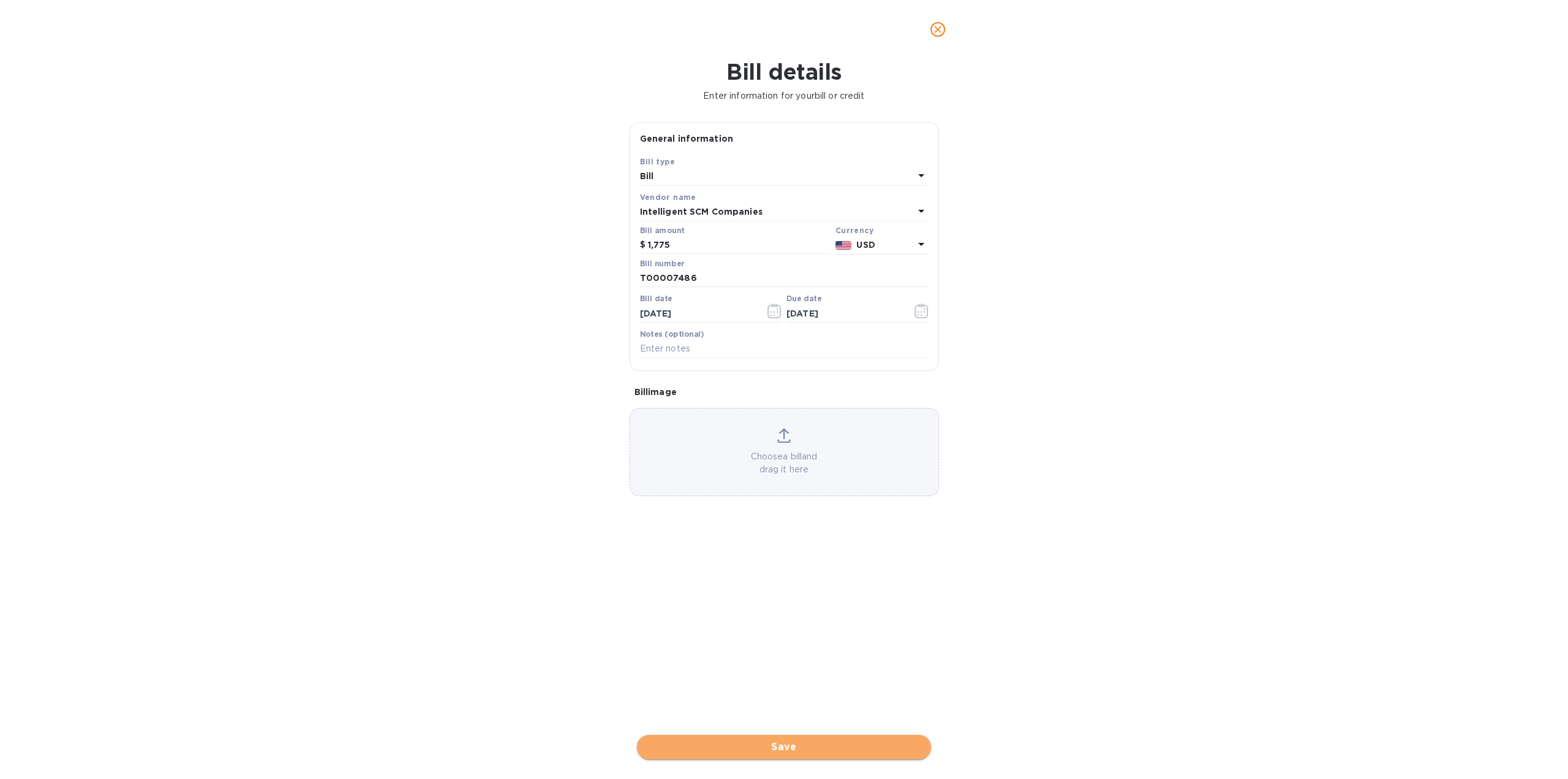
click at [787, 748] on span "Save" at bounding box center [784, 747] width 275 height 15
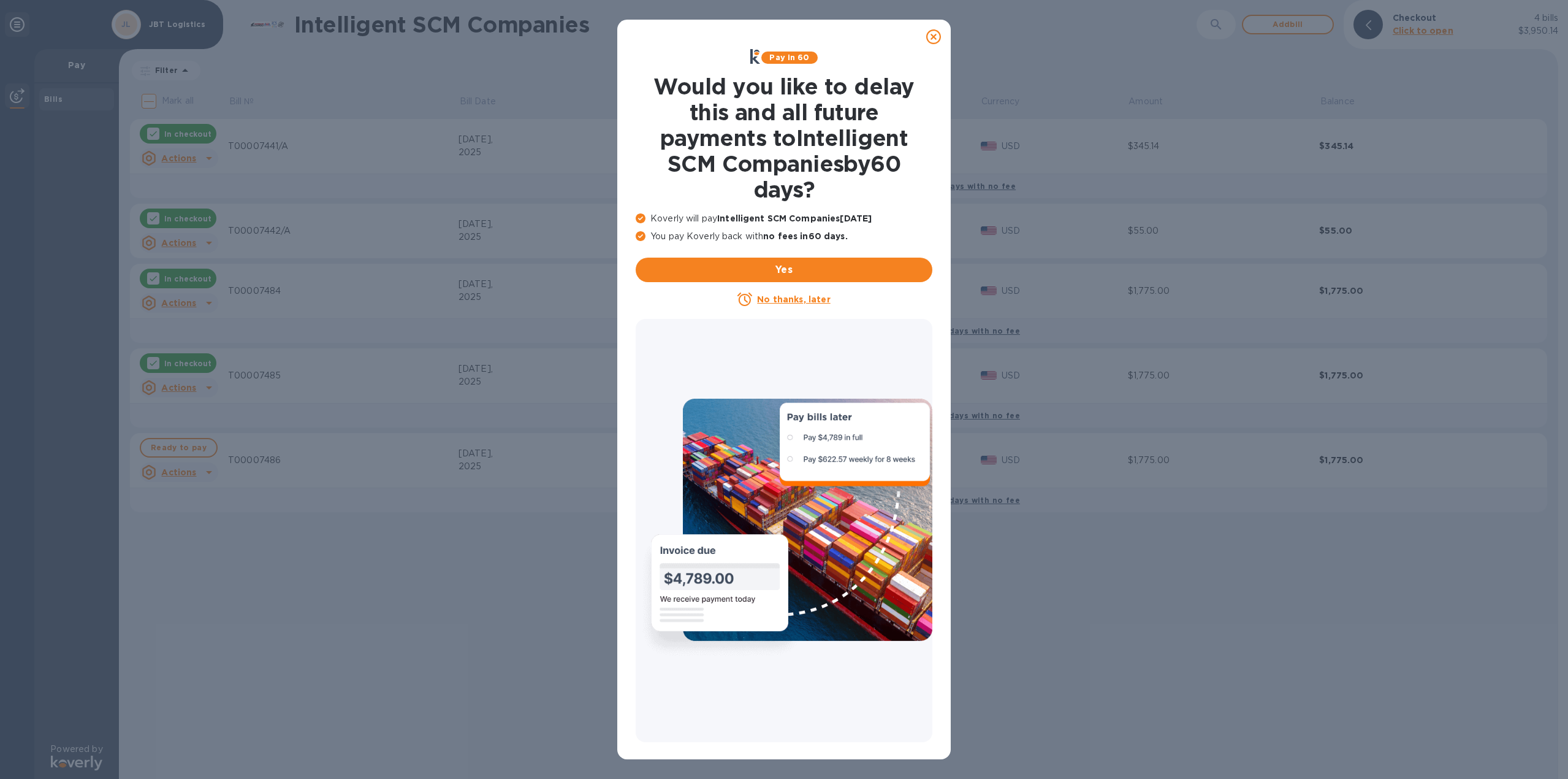
click at [932, 38] on icon at bounding box center [934, 37] width 15 height 15
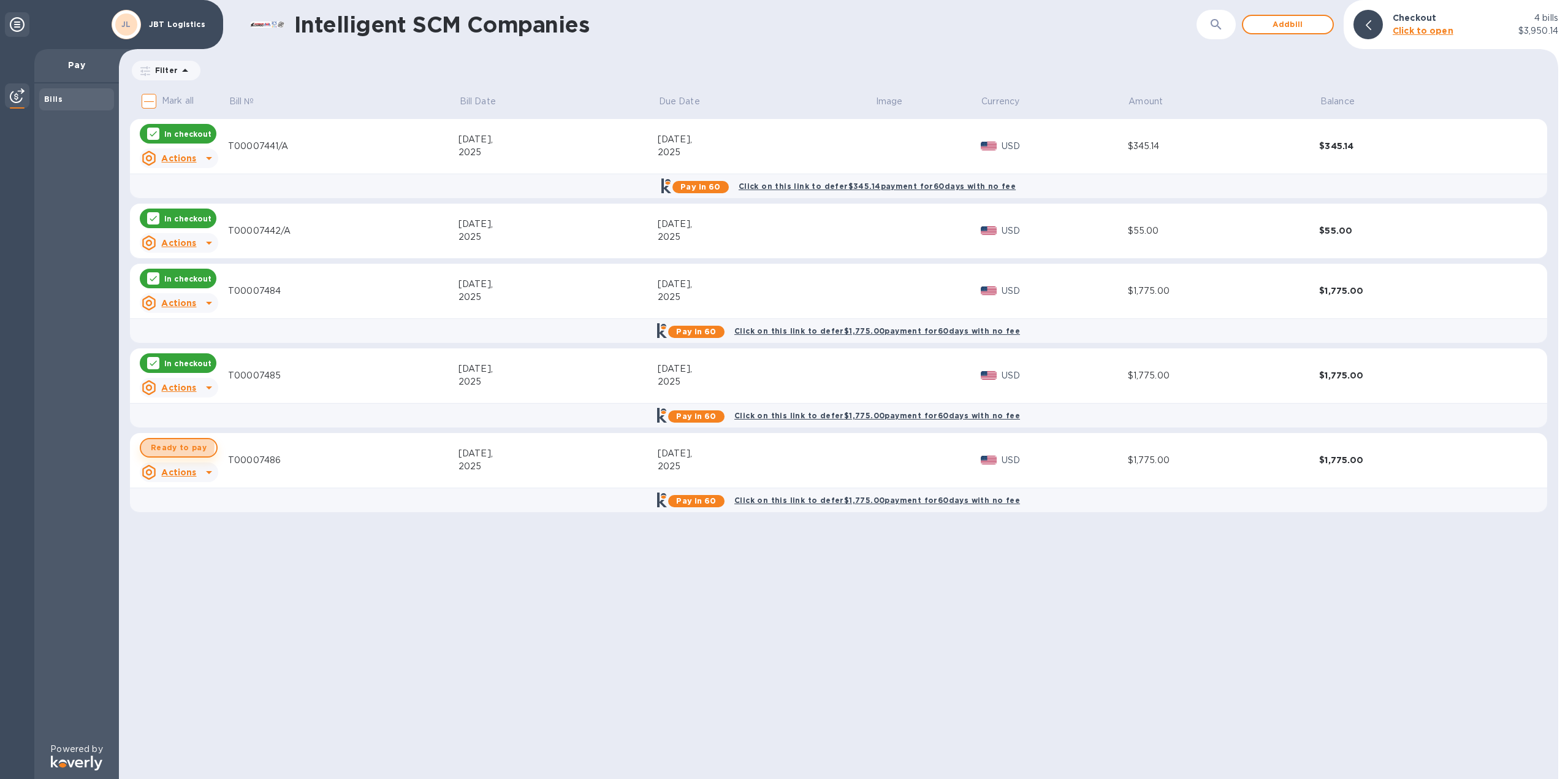
click at [167, 446] on span "Ready to pay" at bounding box center [179, 448] width 56 height 15
checkbox input "true"
click at [1292, 23] on span "Add bill" at bounding box center [1288, 25] width 70 height 15
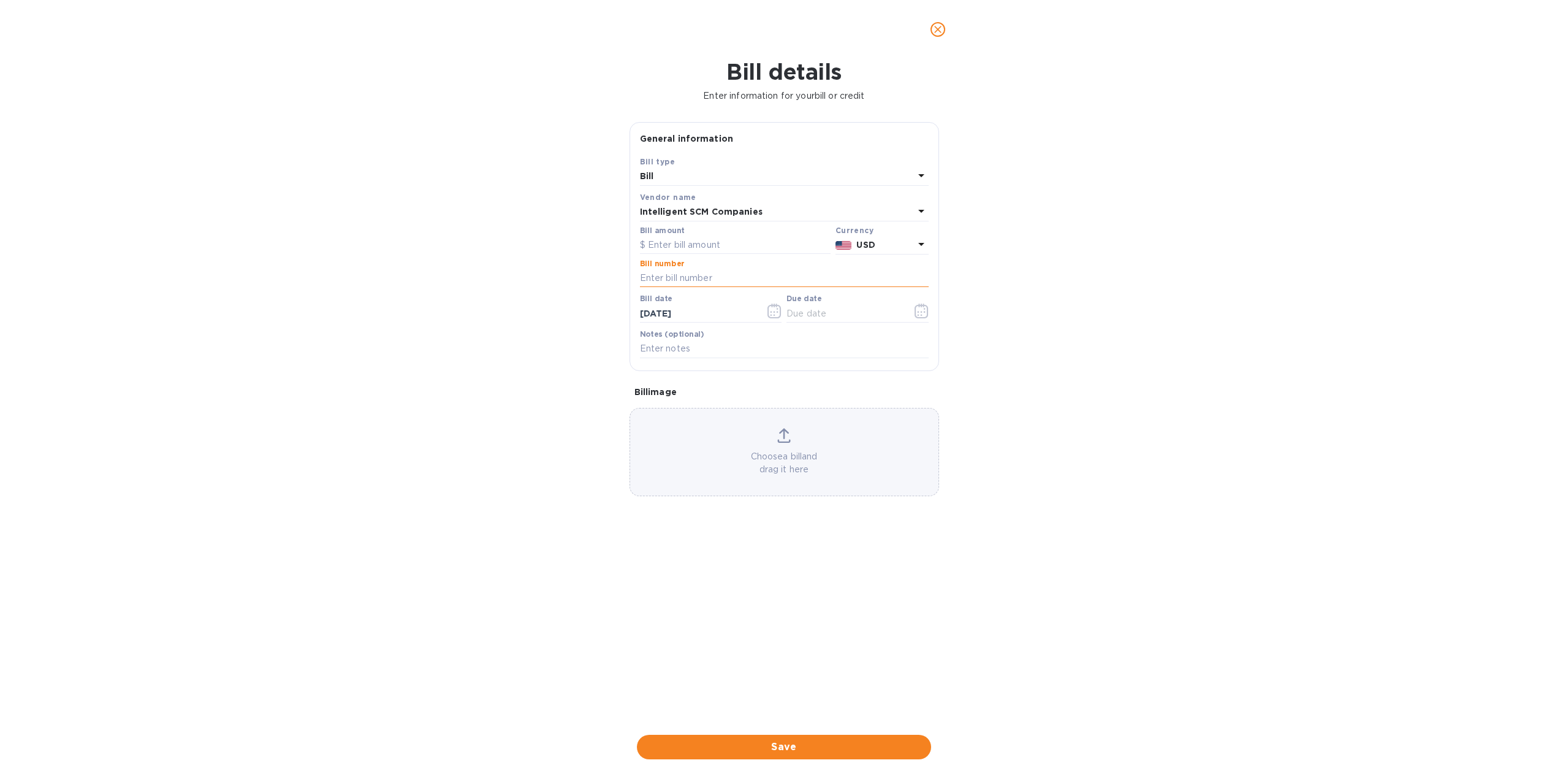
click at [683, 275] on input "text" at bounding box center [784, 278] width 289 height 18
paste input "T00007439/A"
type input "T00007439/A"
click at [696, 240] on input "text" at bounding box center [736, 245] width 191 height 18
type input "110"
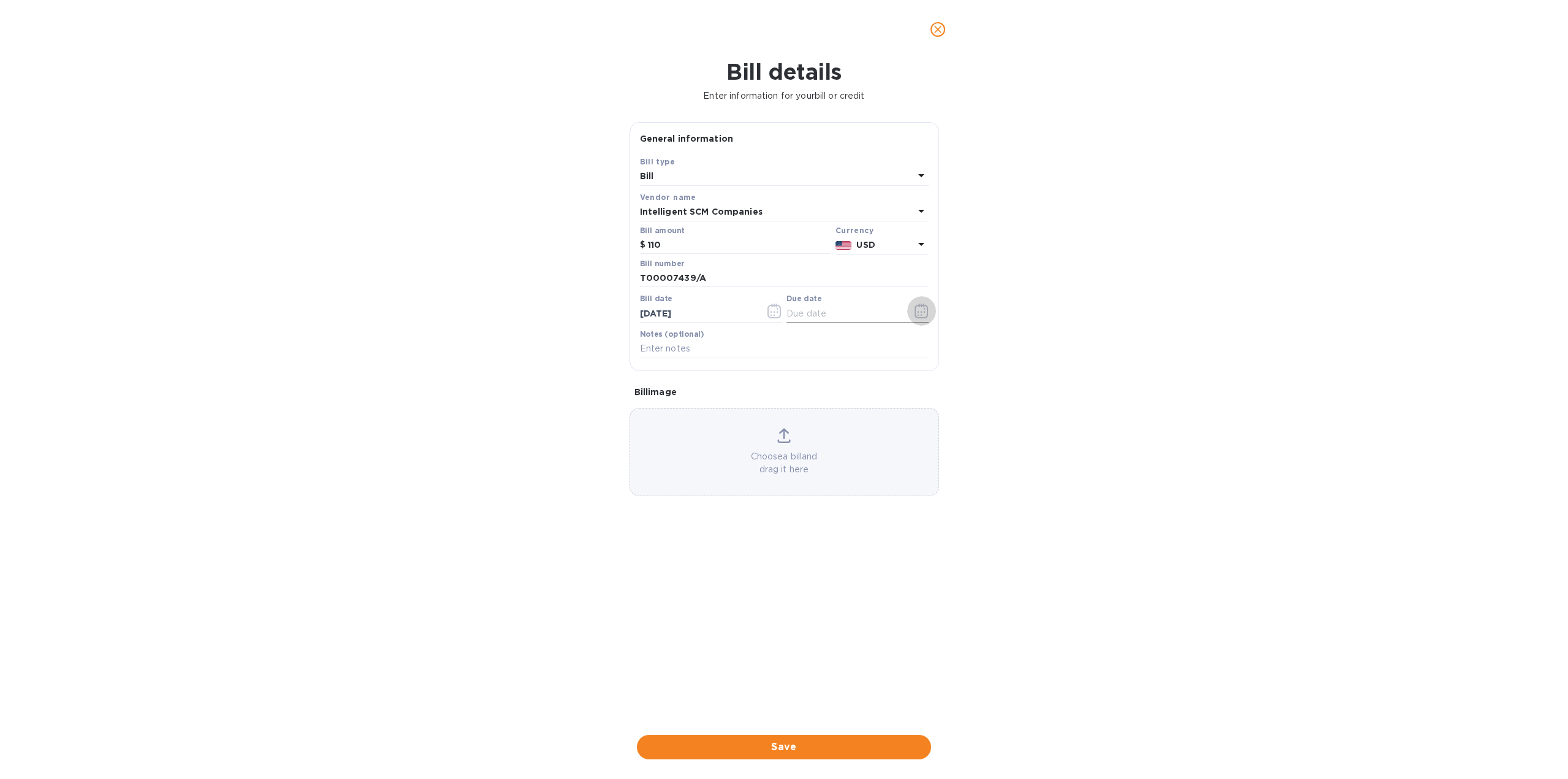
click at [923, 309] on icon "button" at bounding box center [922, 311] width 14 height 15
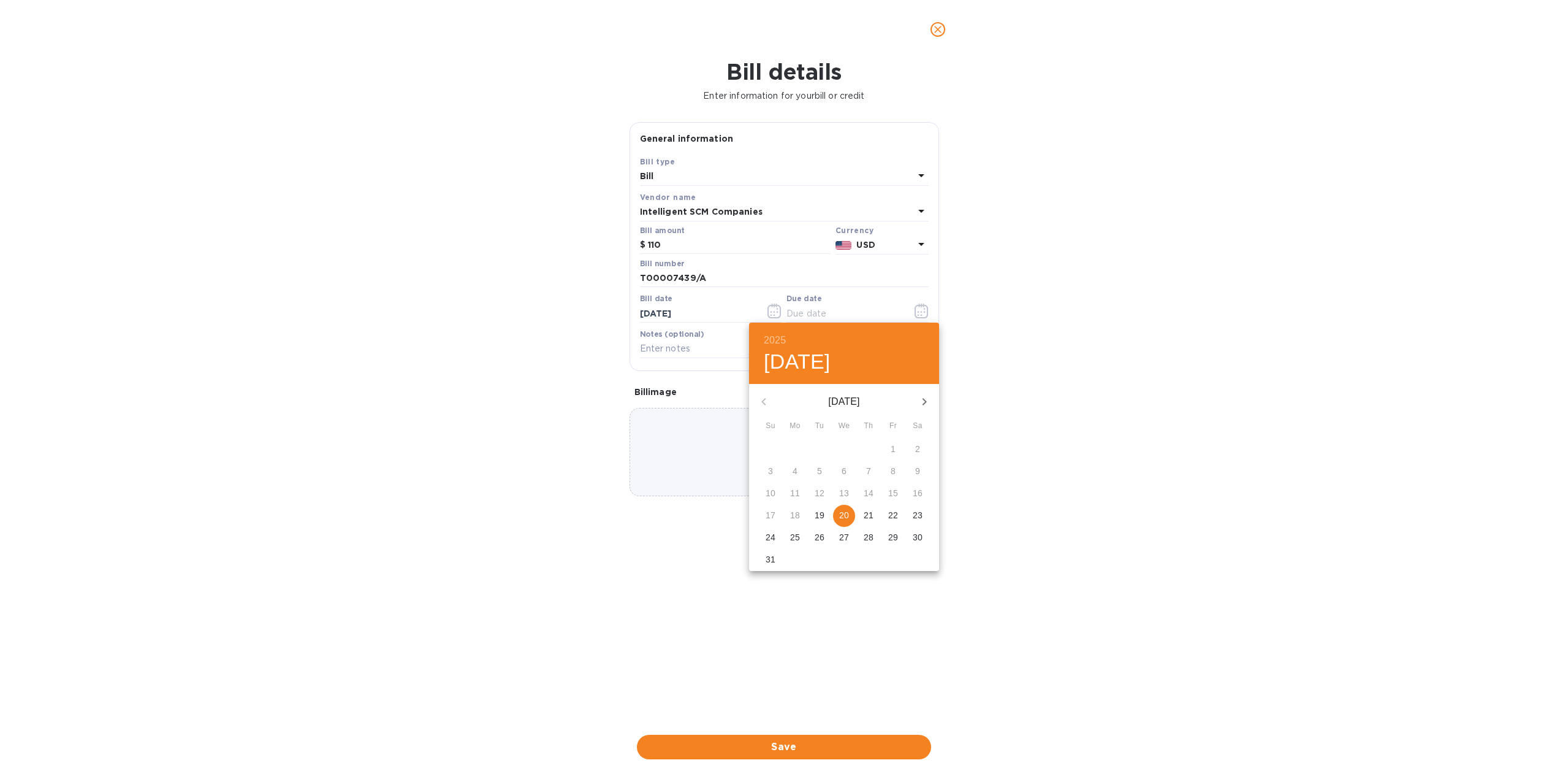
click at [844, 514] on p "20" at bounding box center [844, 515] width 10 height 12
type input "[DATE]"
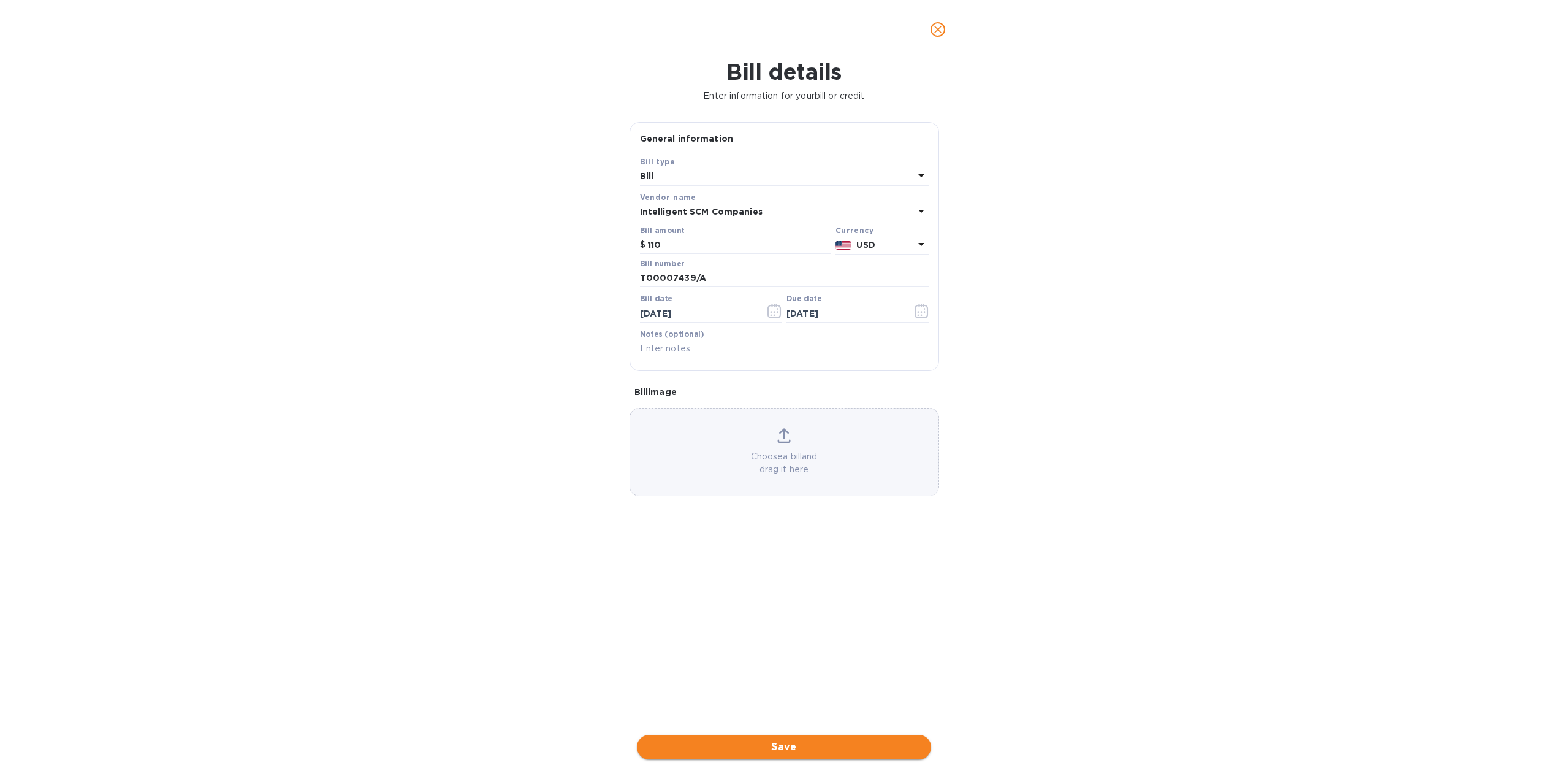
click at [818, 740] on span "Save" at bounding box center [784, 747] width 275 height 15
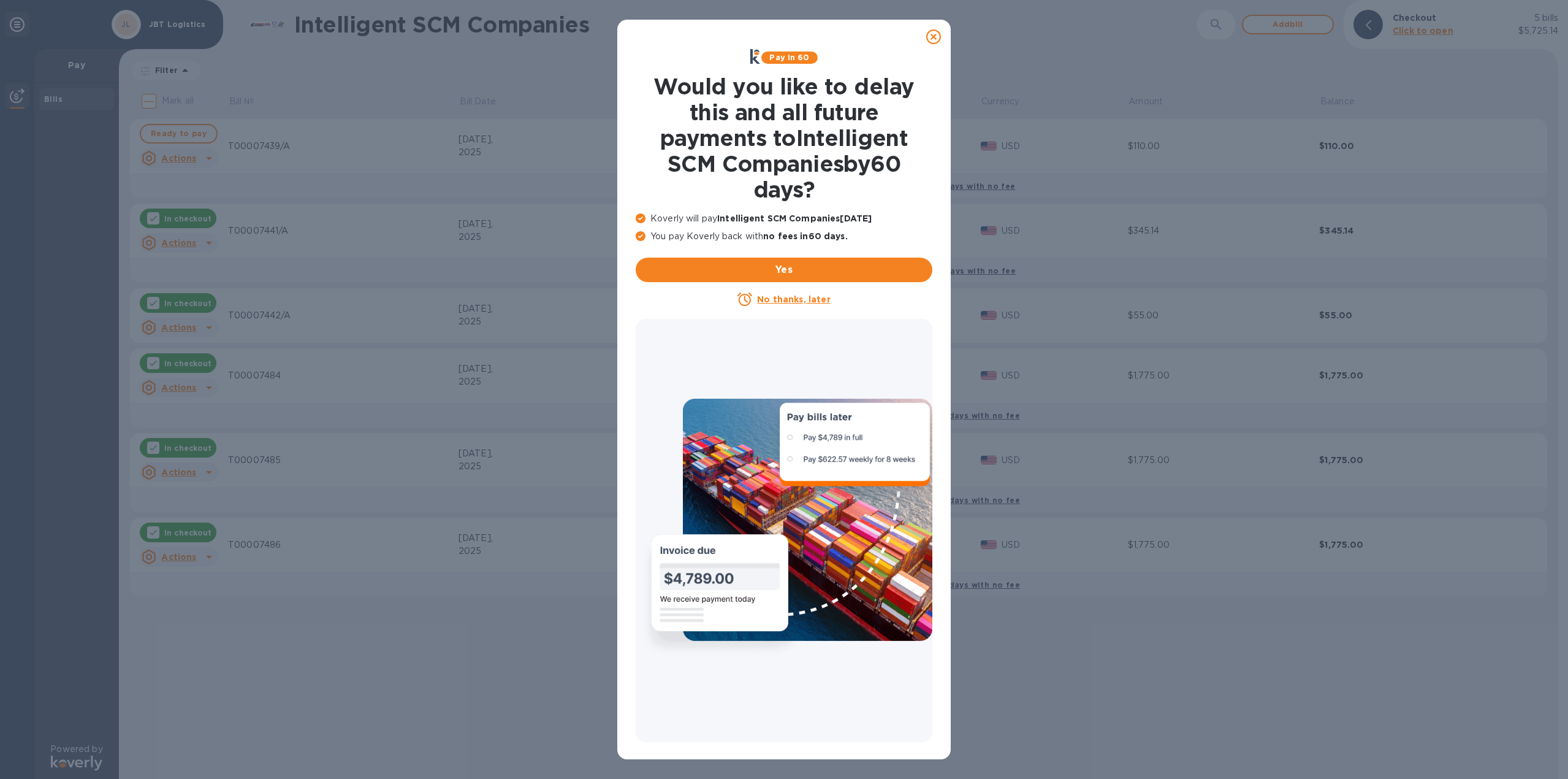
click at [940, 37] on icon at bounding box center [934, 37] width 15 height 15
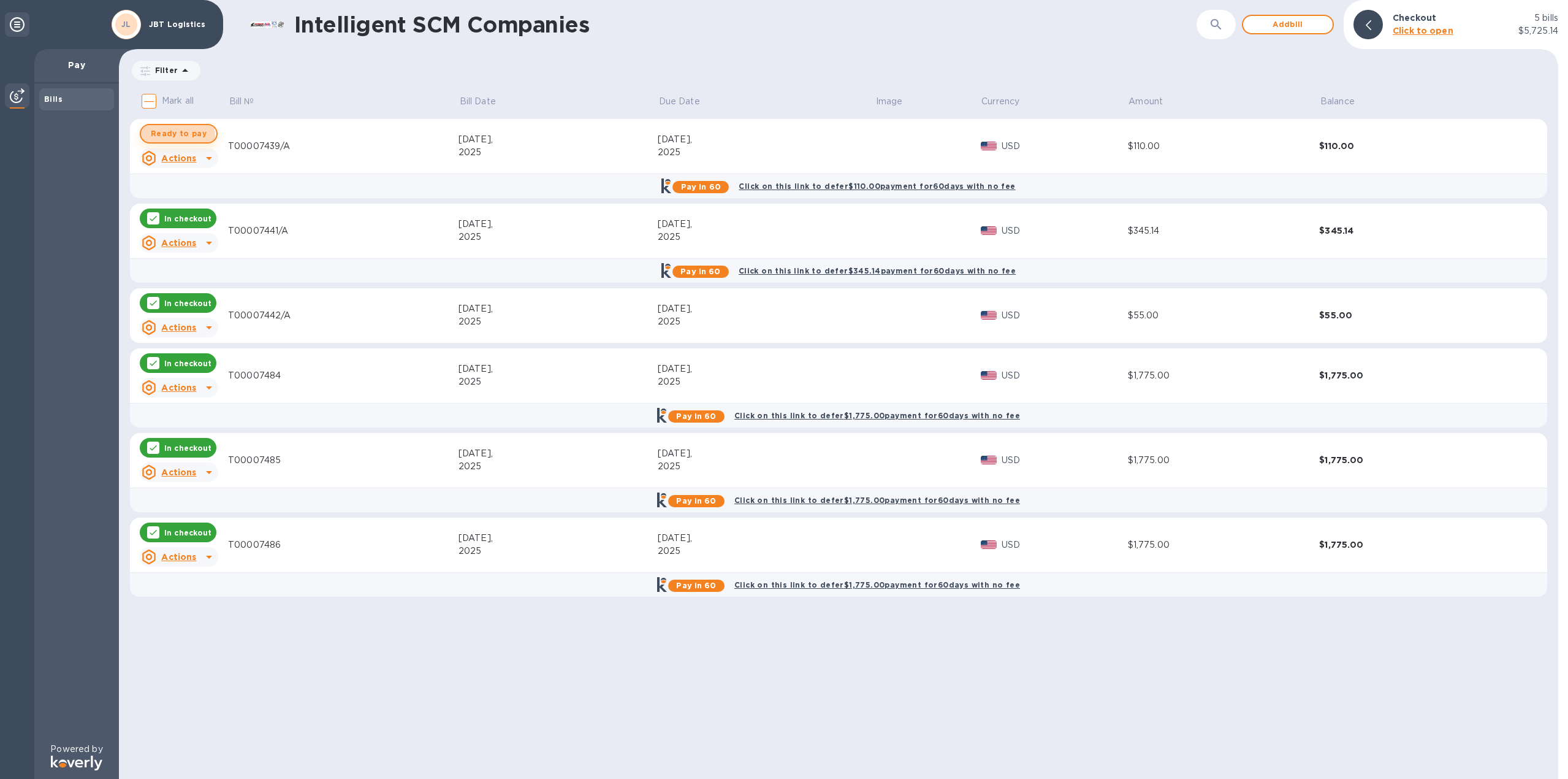
click at [165, 137] on span "Ready to pay" at bounding box center [179, 134] width 56 height 15
checkbox input "true"
click at [1272, 23] on span "Add bill" at bounding box center [1288, 25] width 70 height 15
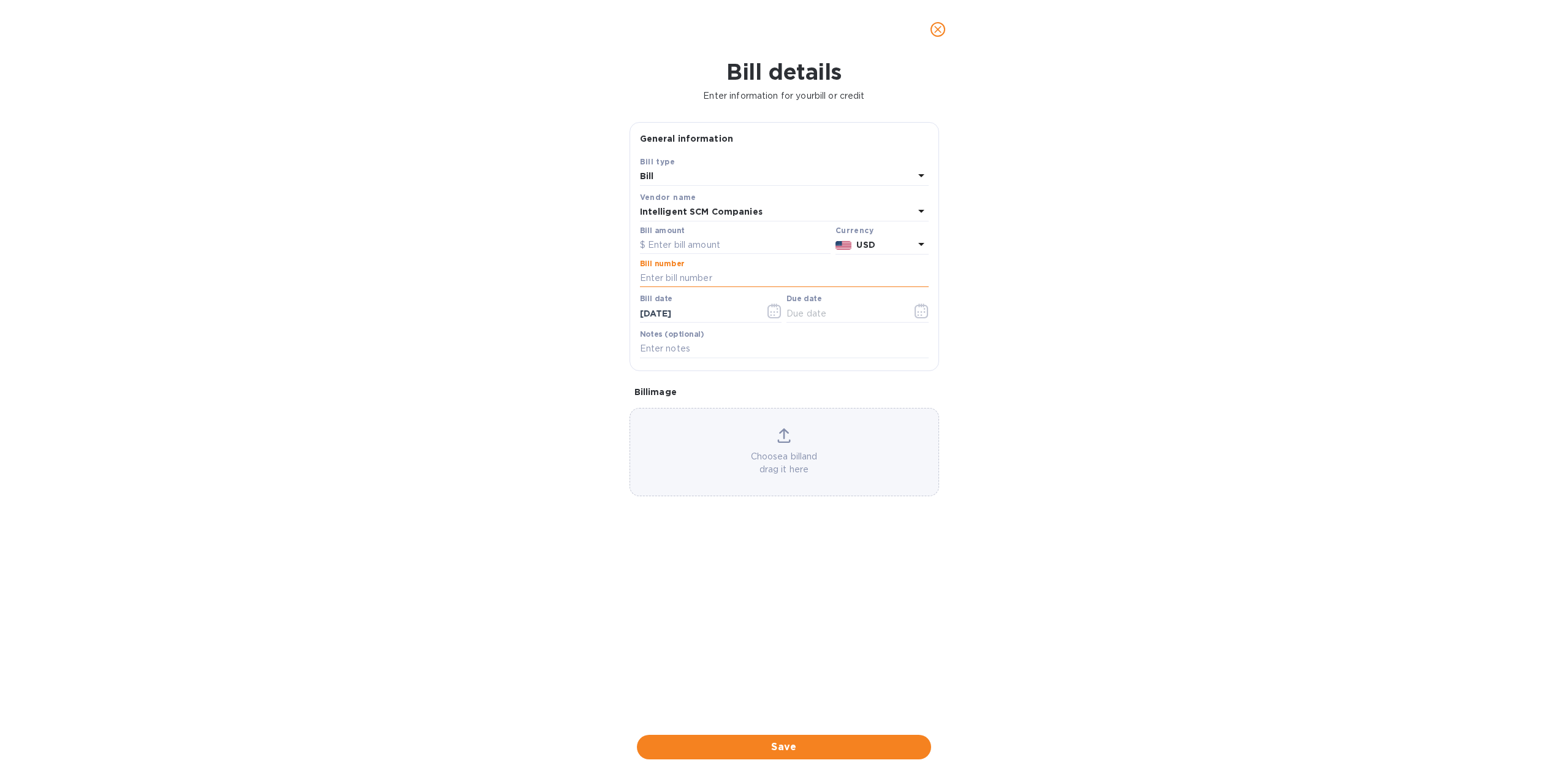
click at [672, 273] on input "text" at bounding box center [784, 278] width 289 height 18
paste input "T00007487"
type input "T00007487"
click at [685, 243] on input "text" at bounding box center [736, 245] width 191 height 18
click at [691, 246] on input "text" at bounding box center [736, 245] width 191 height 18
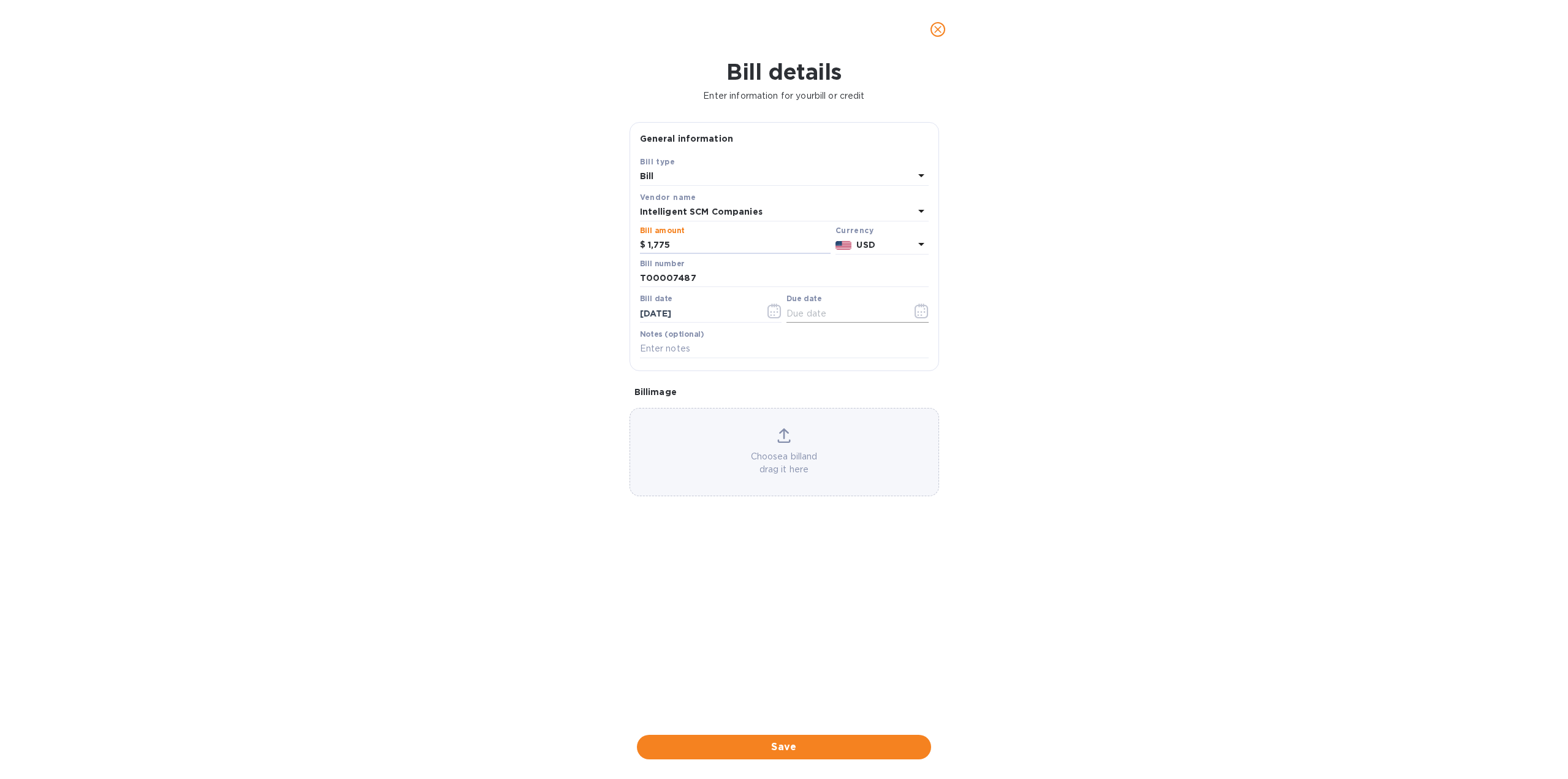
type input "1,775"
click at [921, 310] on icon "button" at bounding box center [922, 311] width 14 height 15
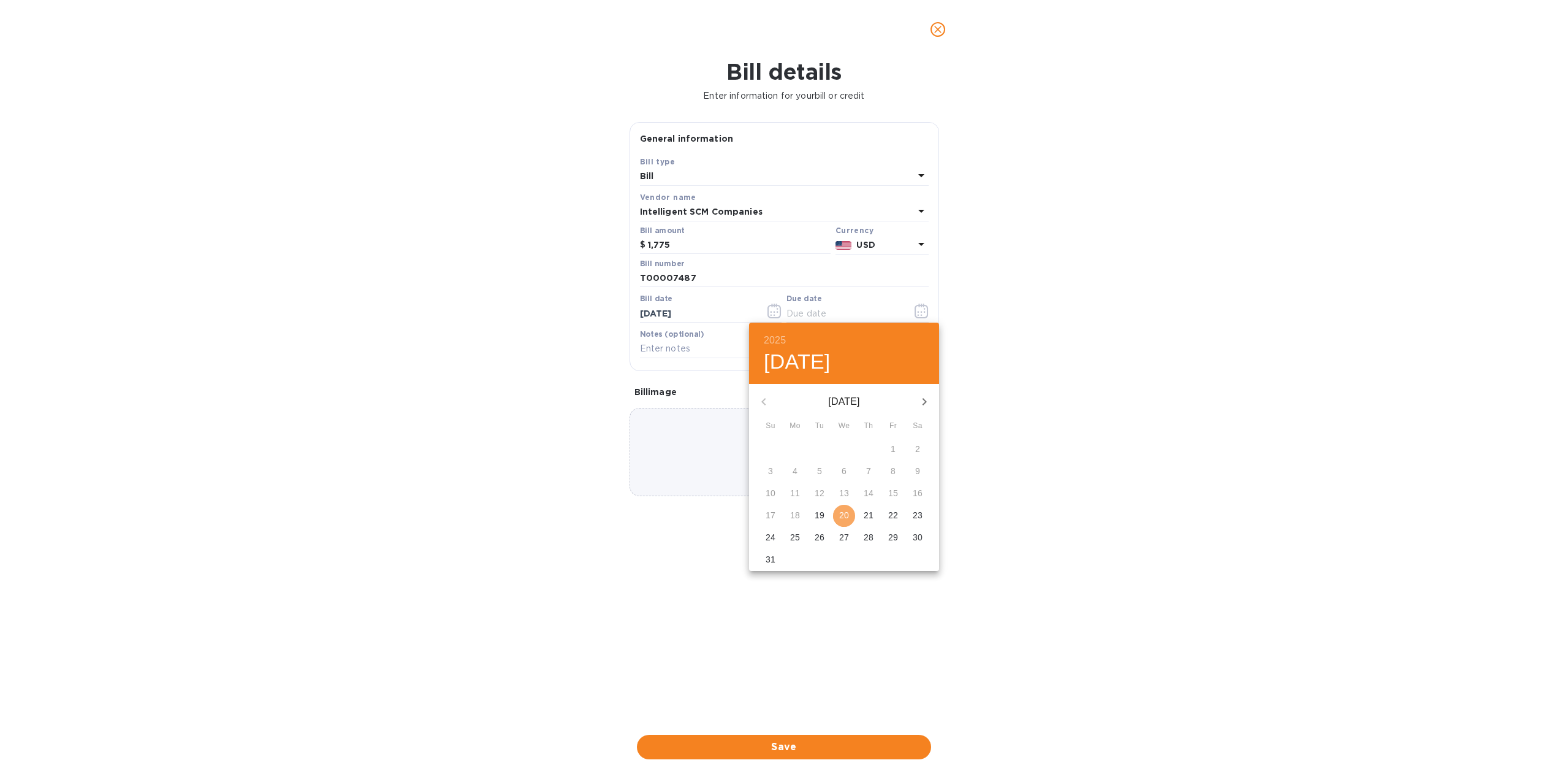
click at [842, 511] on p "20" at bounding box center [844, 515] width 10 height 12
type input "[DATE]"
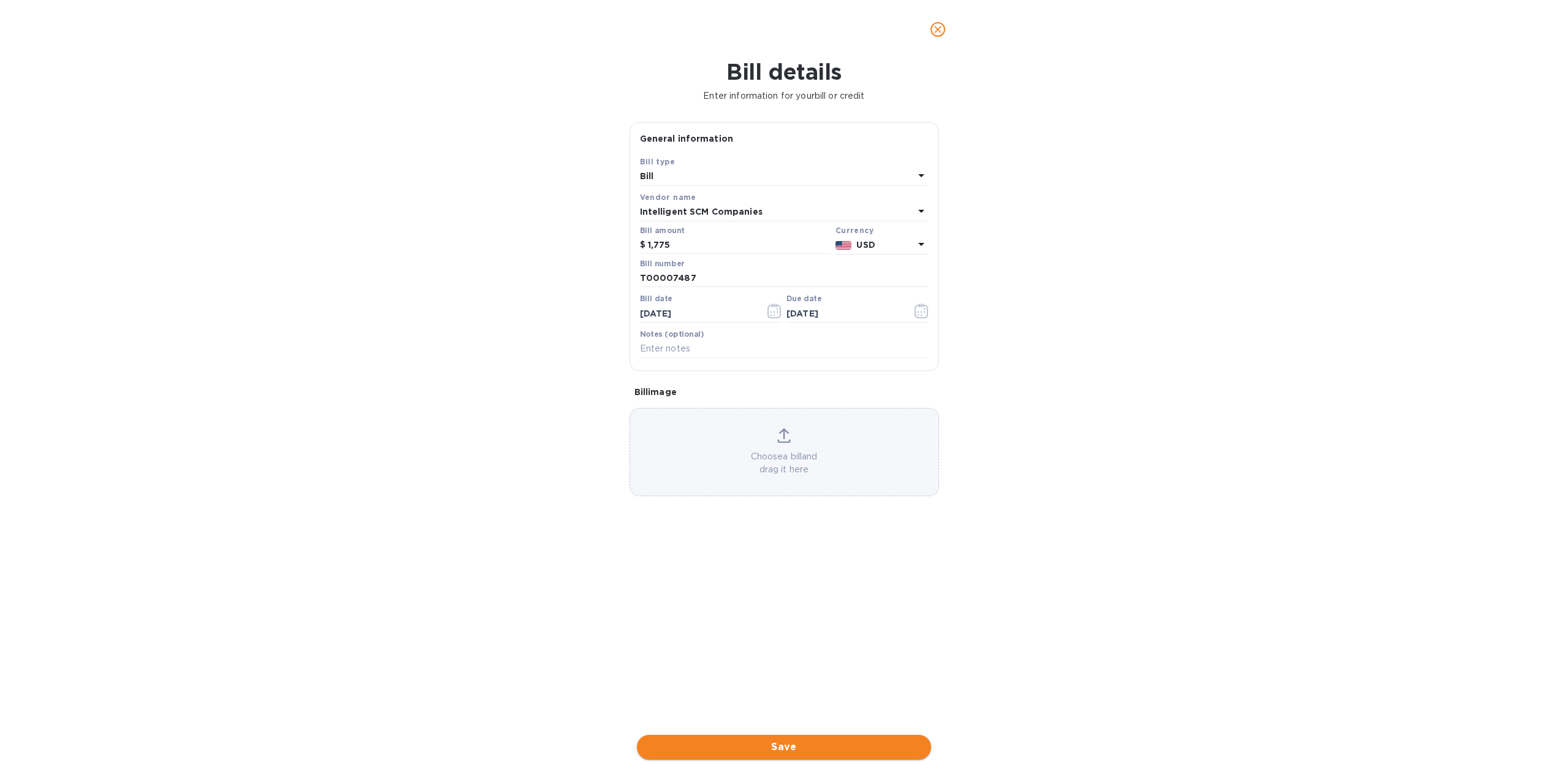
click at [796, 745] on span "Save" at bounding box center [784, 747] width 275 height 15
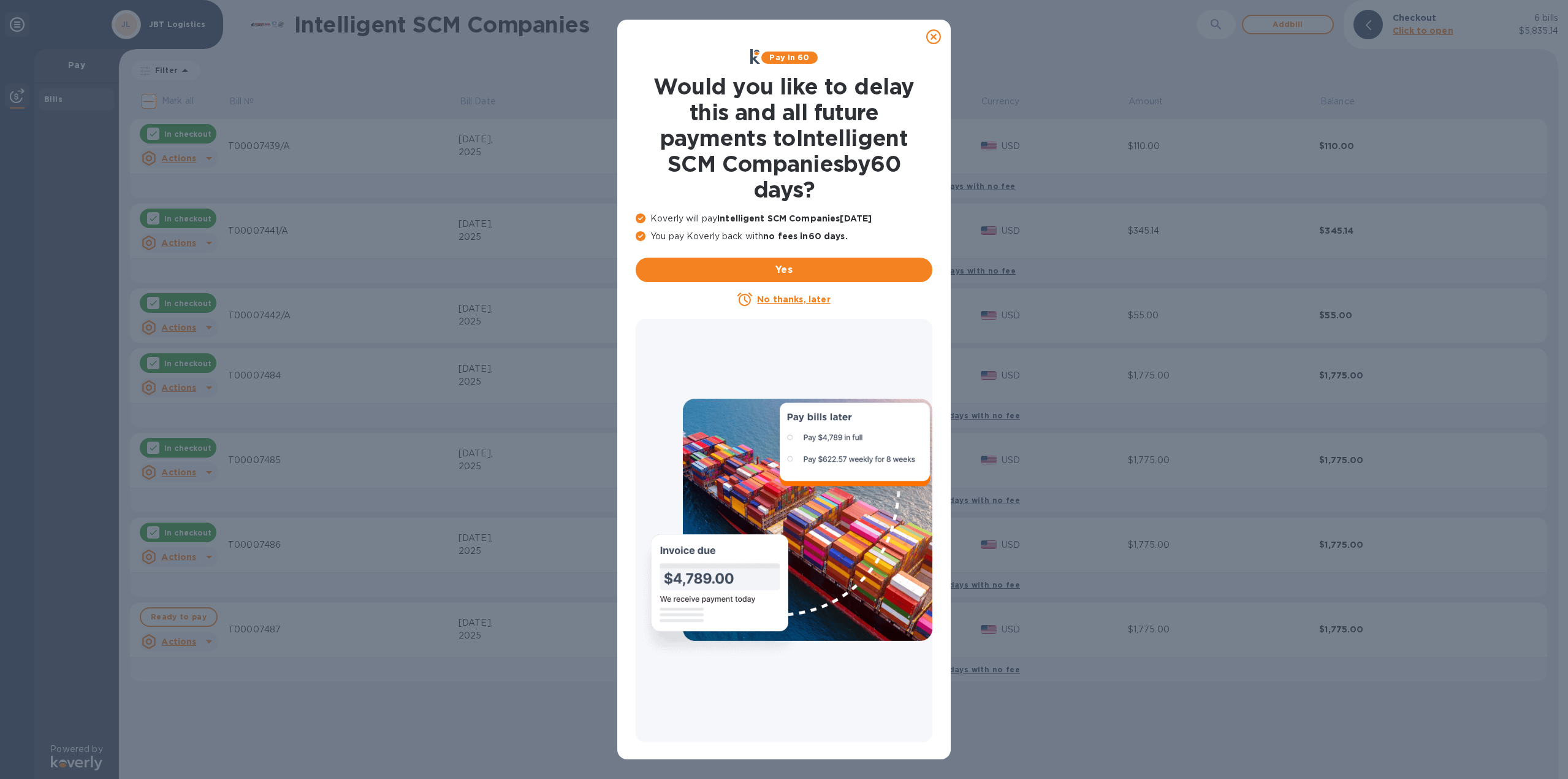
click at [933, 33] on icon at bounding box center [934, 37] width 15 height 15
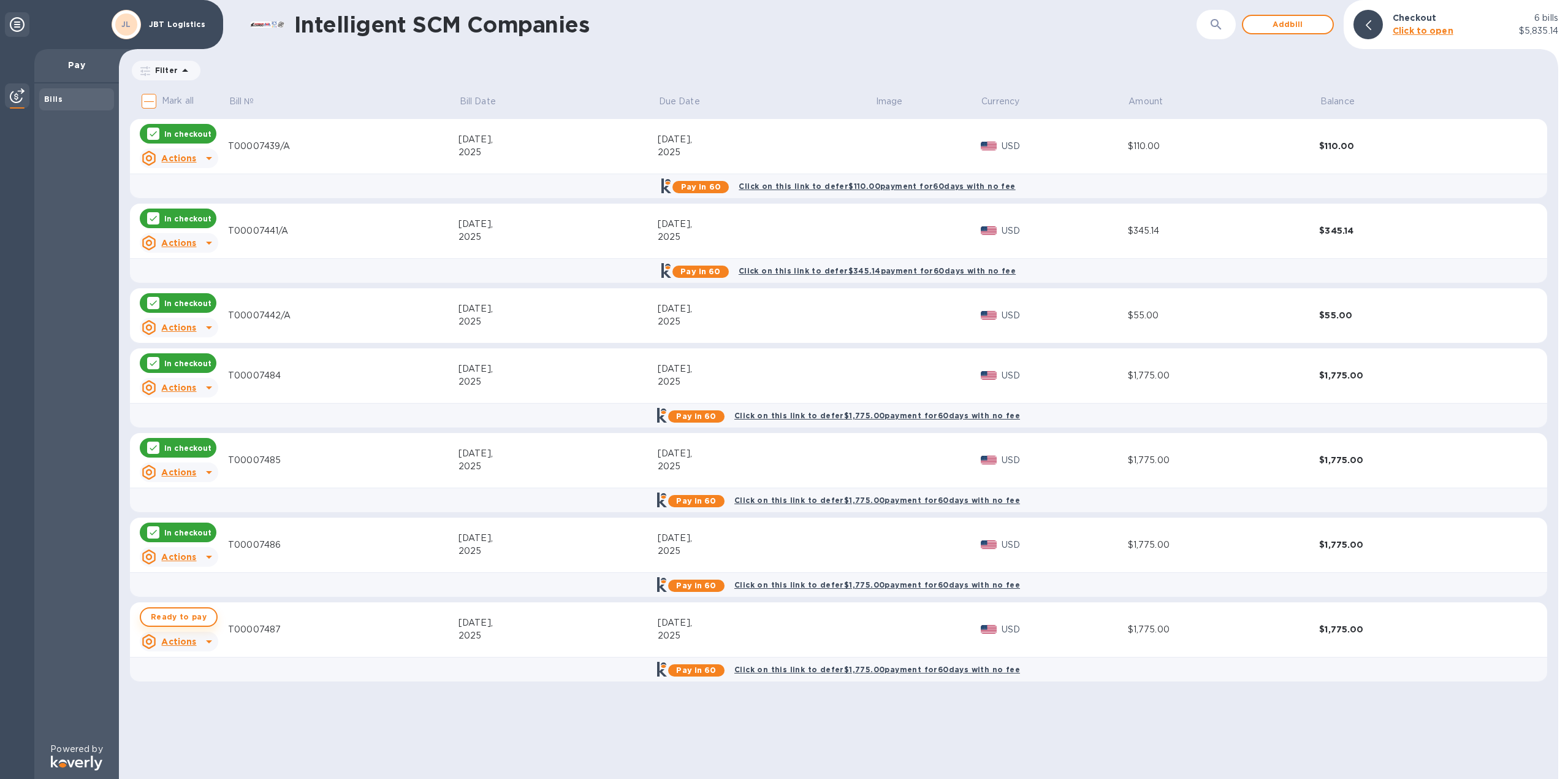
click at [187, 618] on span "Ready to pay" at bounding box center [179, 617] width 56 height 15
checkbox input "true"
click at [1292, 19] on span "Add bill" at bounding box center [1288, 25] width 70 height 15
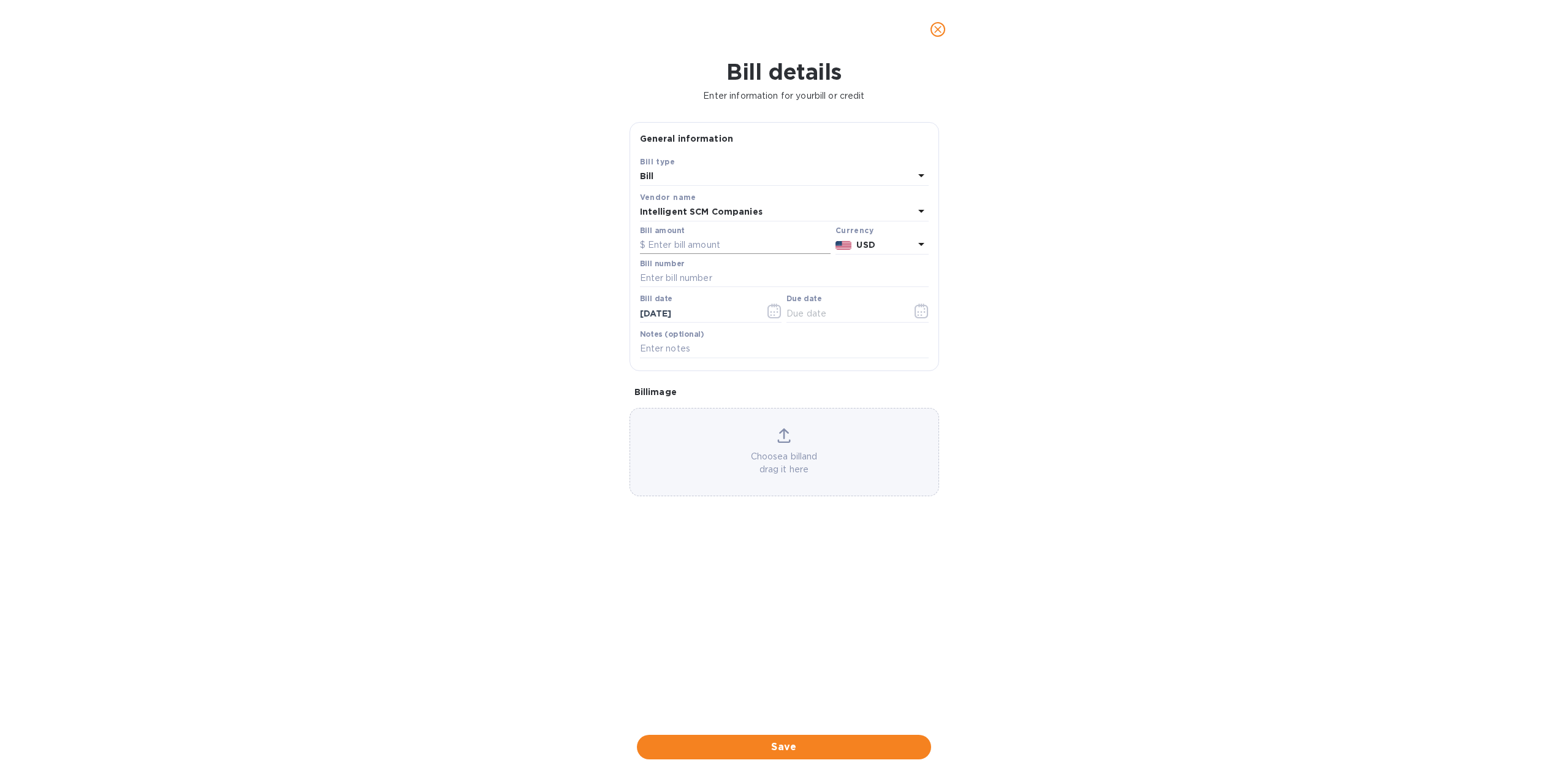
click at [678, 244] on input "text" at bounding box center [736, 245] width 191 height 18
click at [684, 274] on input "text" at bounding box center [784, 278] width 289 height 18
paste input "T00007438/C"
type input "T00007438/C"
click at [702, 246] on input "text" at bounding box center [736, 245] width 191 height 18
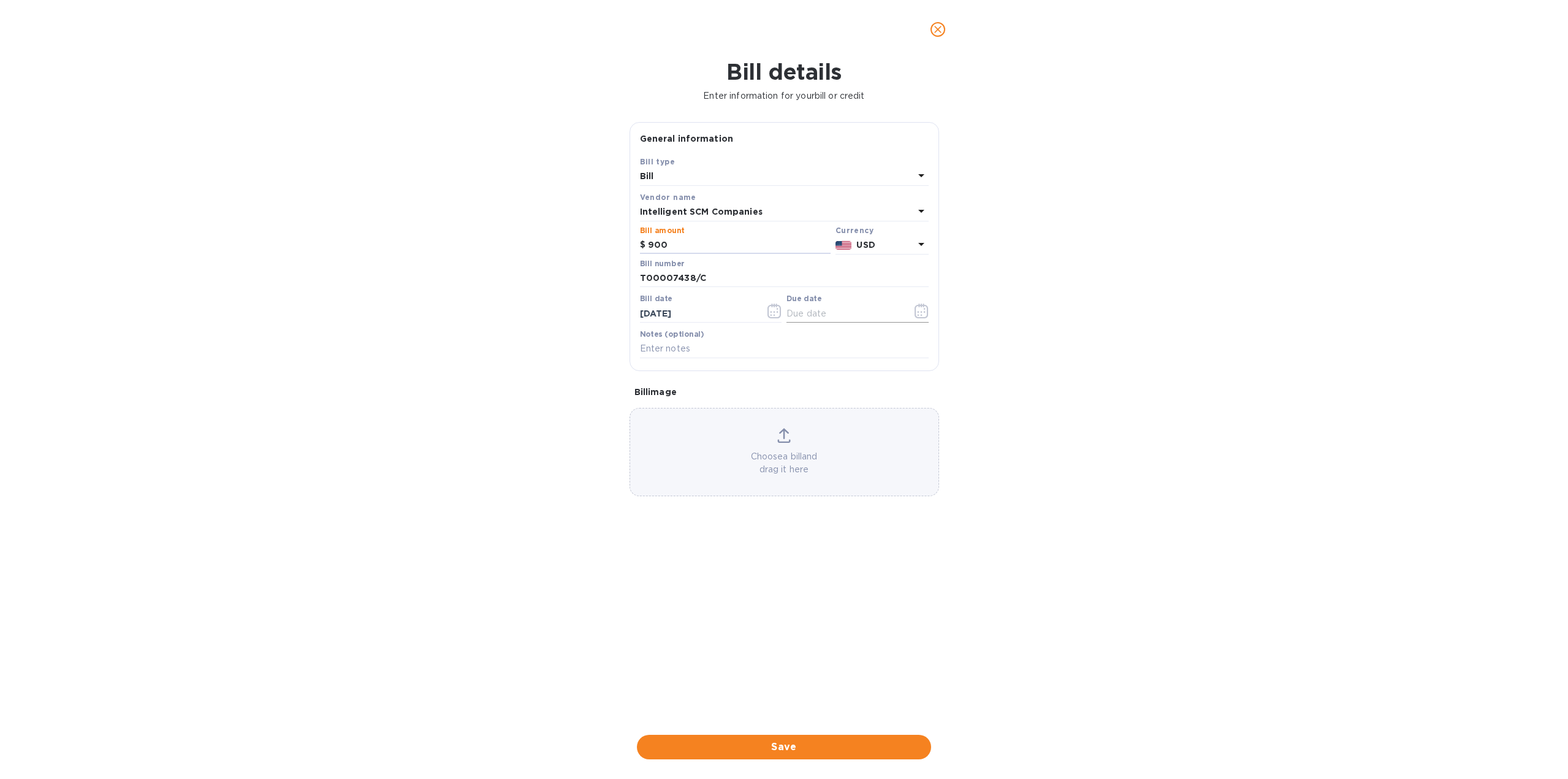
type input "900"
click at [915, 314] on icon "button" at bounding box center [922, 311] width 14 height 15
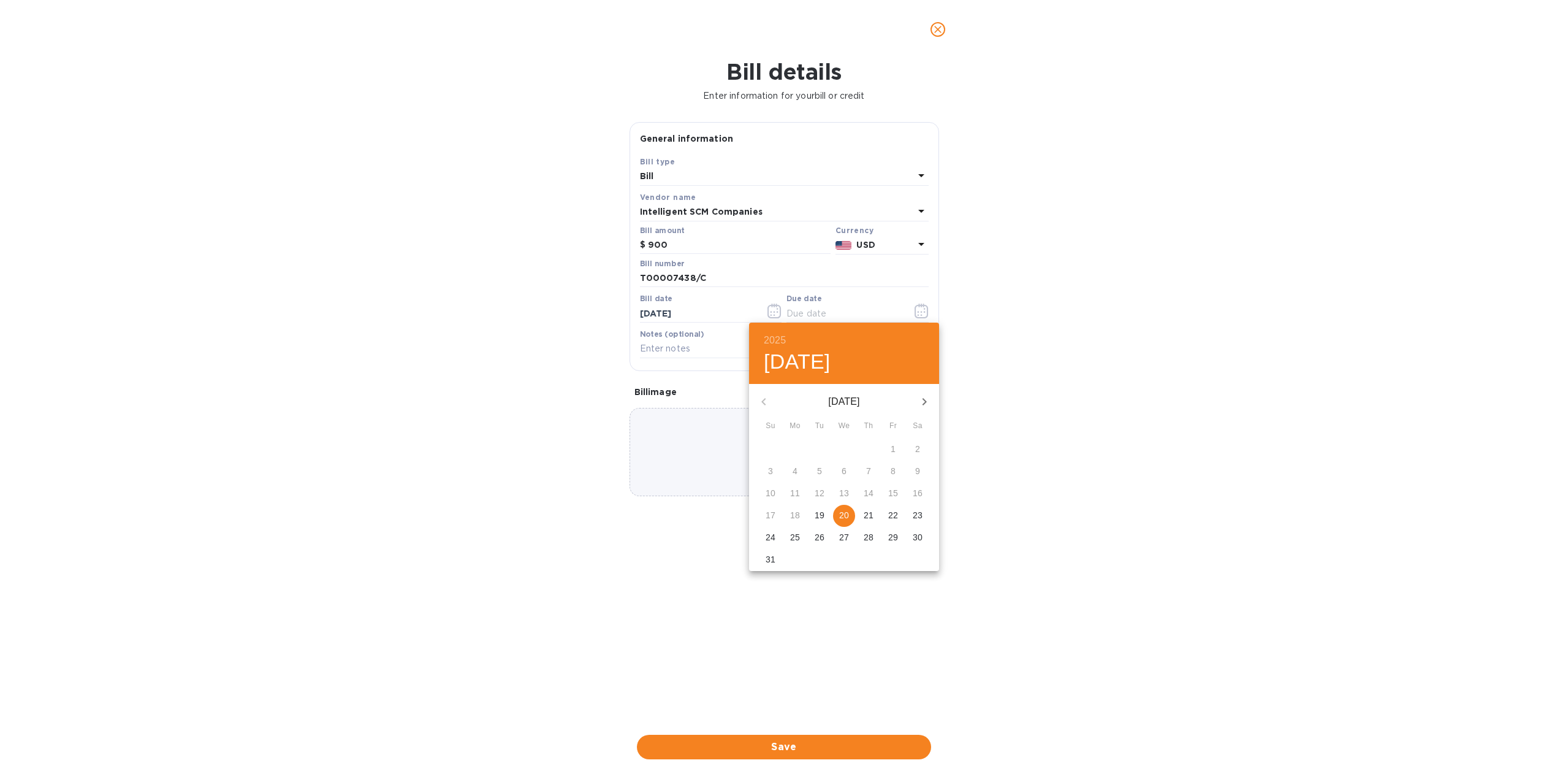
click at [847, 521] on p "20" at bounding box center [844, 515] width 10 height 12
type input "[DATE]"
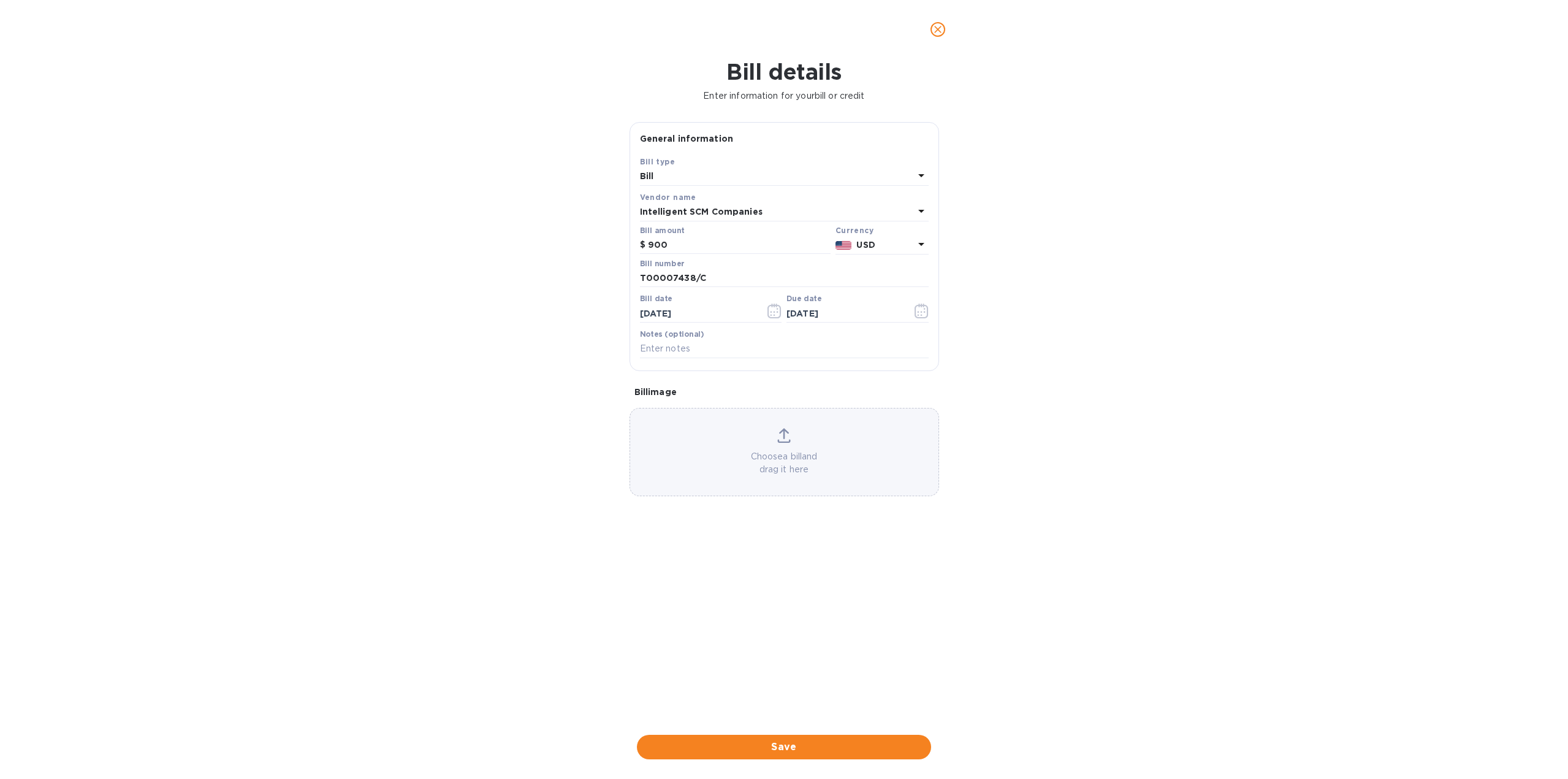
click at [824, 588] on form "General information Save Bill type Bill Vendor name Intelligent SCM Companies B…" at bounding box center [784, 418] width 310 height 593
click at [776, 742] on span "Save" at bounding box center [784, 747] width 275 height 15
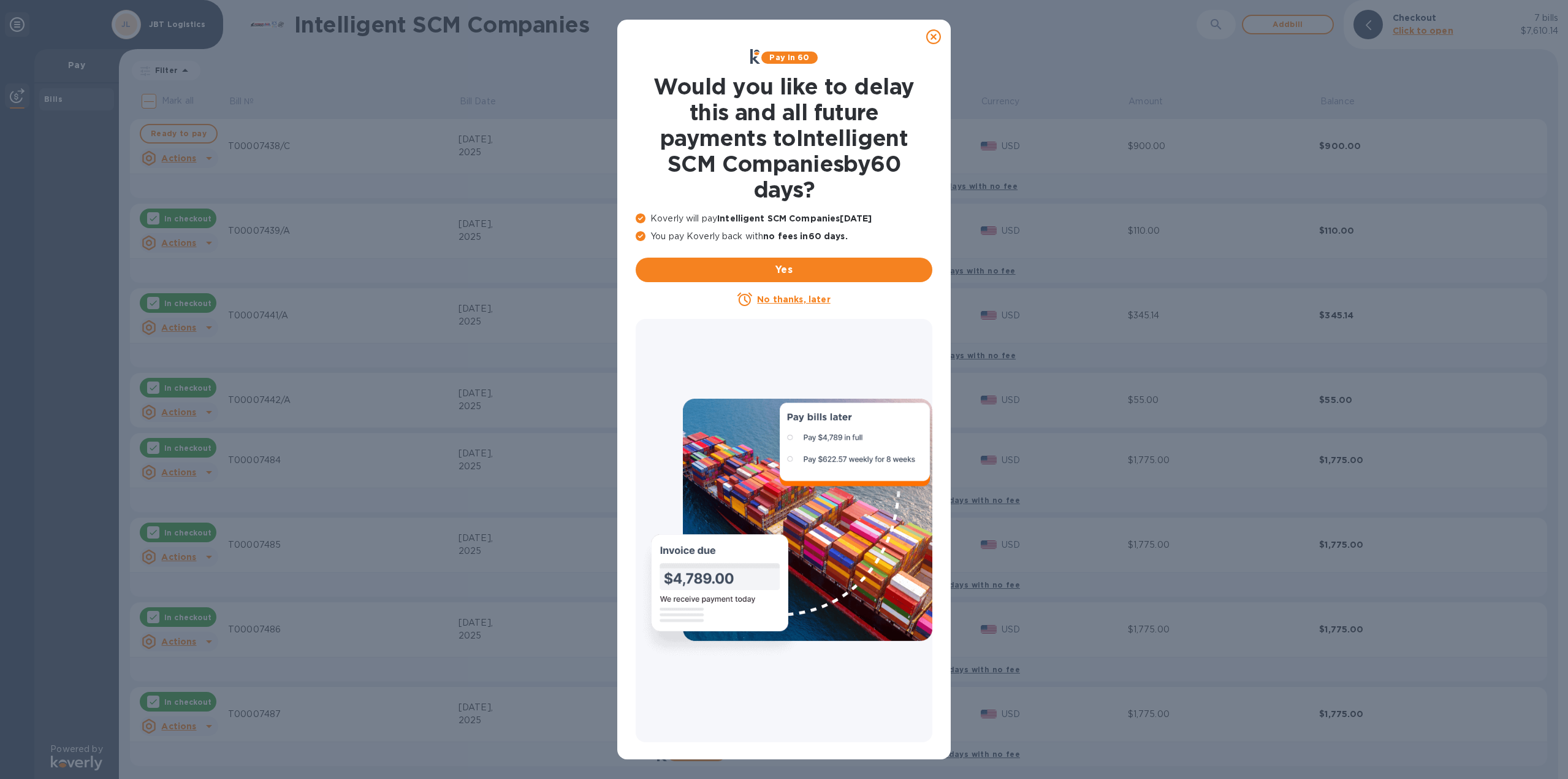
click at [931, 36] on icon at bounding box center [934, 37] width 15 height 15
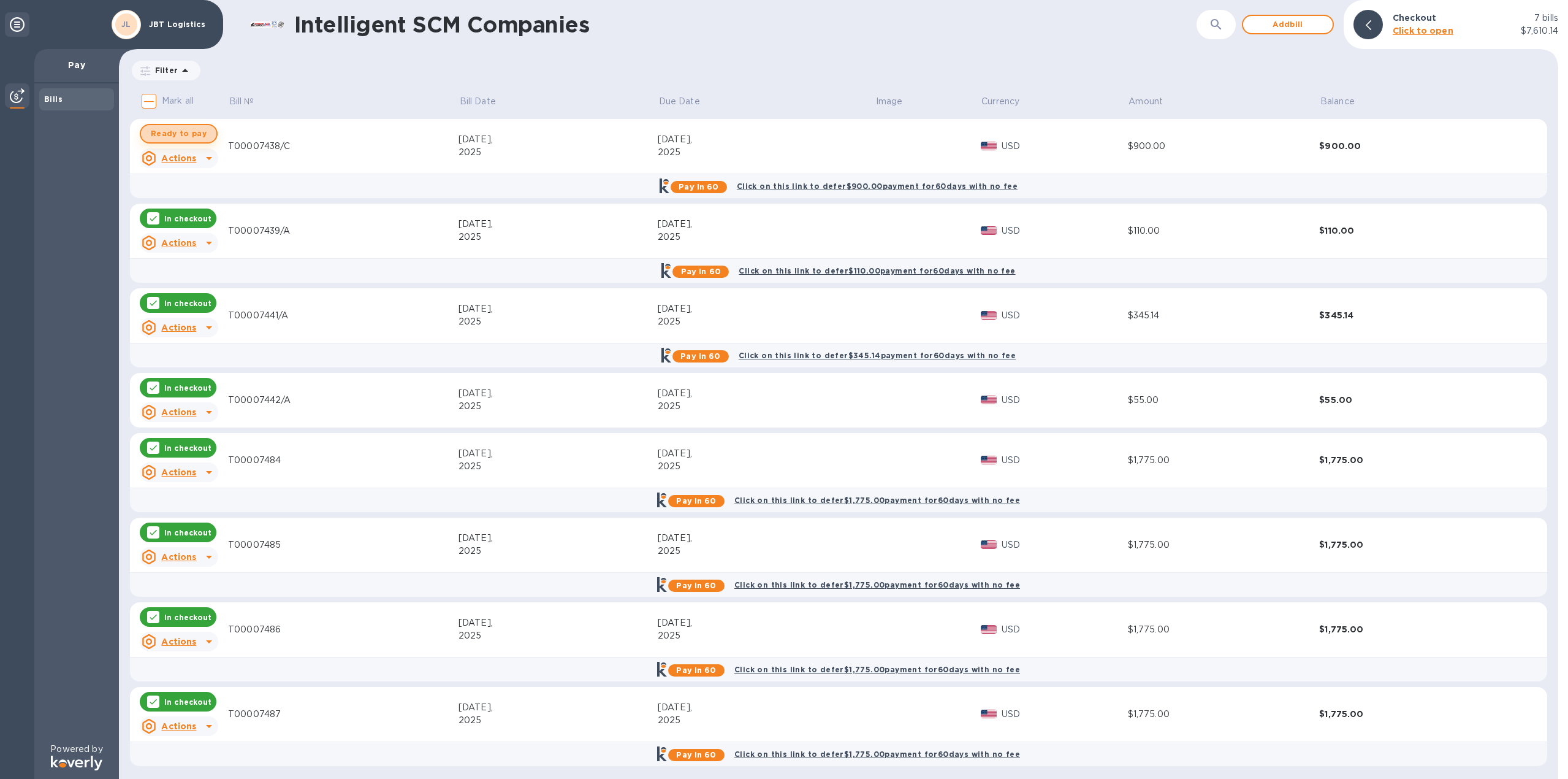
click at [183, 139] on span "Ready to pay" at bounding box center [179, 134] width 56 height 15
checkbox input "true"
click at [1380, 33] on div at bounding box center [1369, 25] width 30 height 30
